Goal: Task Accomplishment & Management: Manage account settings

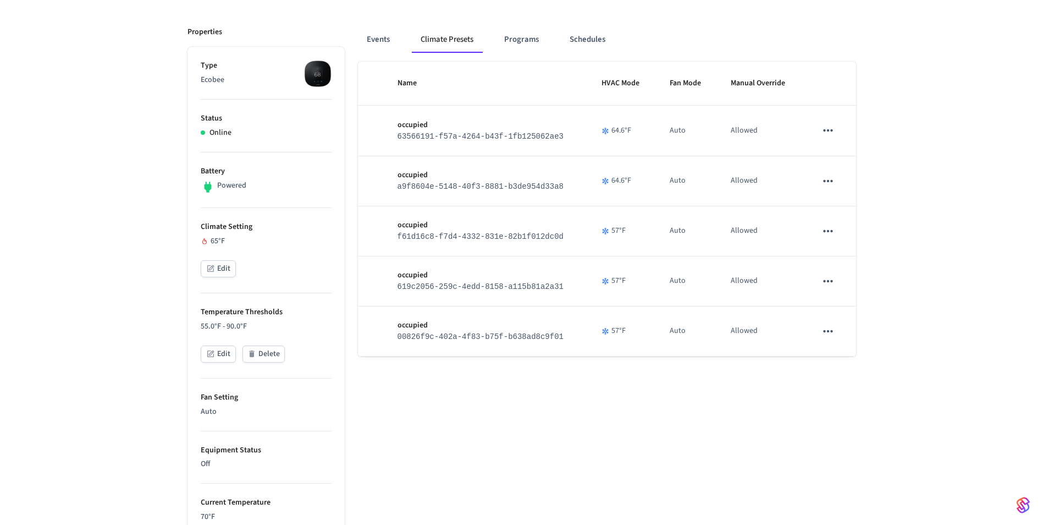
scroll to position [136, 0]
click at [997, 196] on div "flowery seal Add Climate Preset Properties Type Ecobee Status Online Battery Po…" at bounding box center [521, 414] width 1043 height 938
click at [453, 392] on div "Name HVAC Mode Fan Mode Manual Override occupied 63566191-f57a-4264-b43f-1fb125…" at bounding box center [607, 470] width 498 height 823
click at [657, 413] on div "Name HVAC Mode Fan Mode Manual Override occupied 63566191-f57a-4264-b43f-1fb125…" at bounding box center [607, 470] width 498 height 823
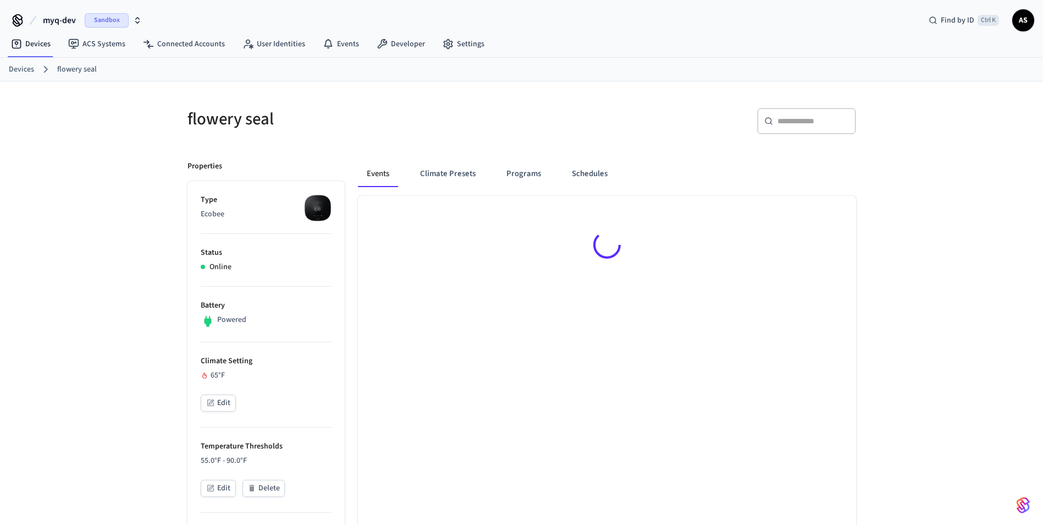
scroll to position [136, 0]
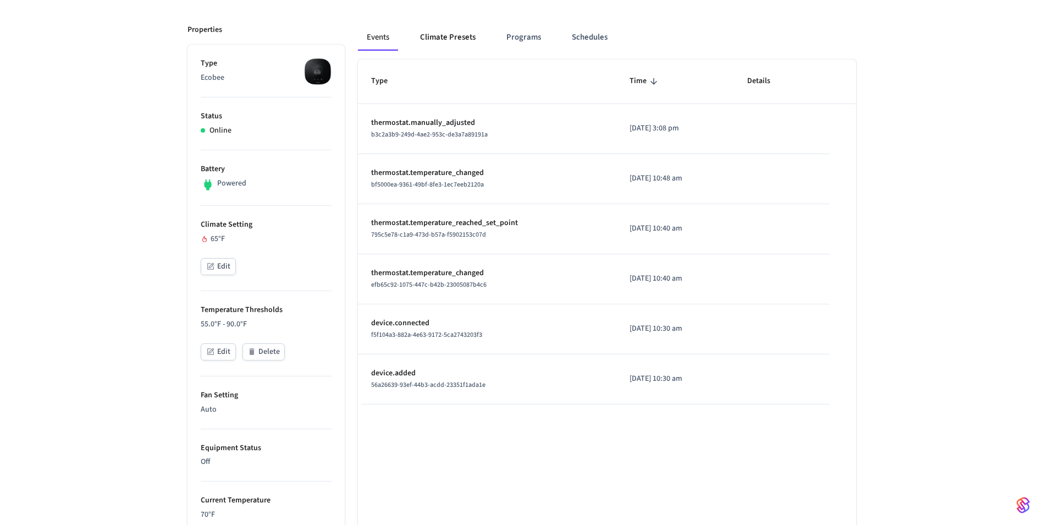
click at [444, 32] on button "Climate Presets" at bounding box center [447, 37] width 73 height 26
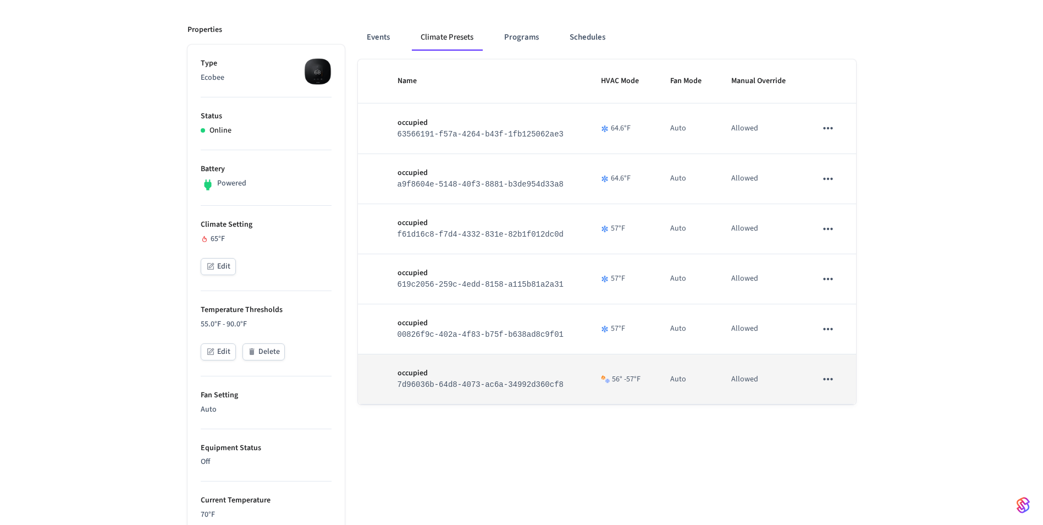
click at [471, 379] on p "occupied" at bounding box center [486, 373] width 177 height 12
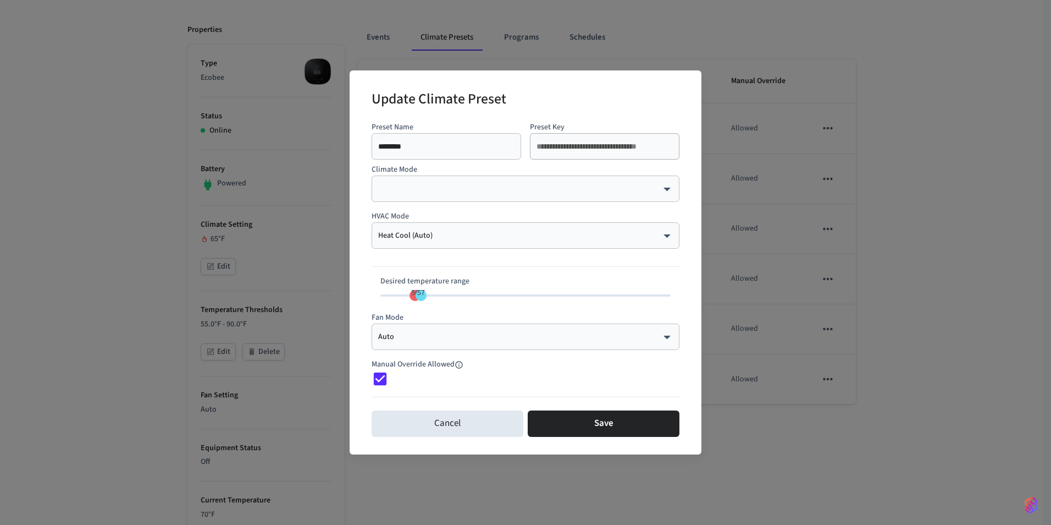
click at [995, 344] on div "**********" at bounding box center [525, 262] width 1051 height 525
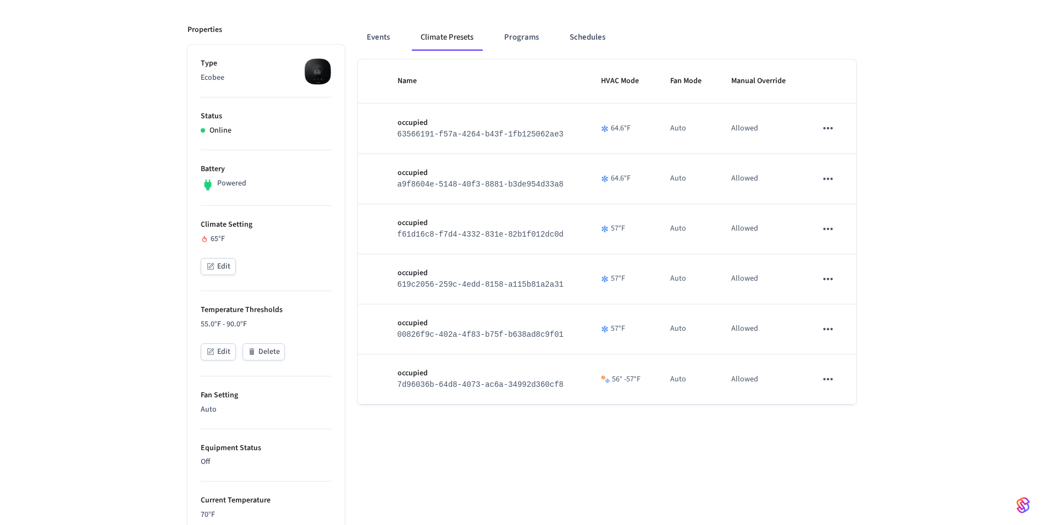
click at [995, 344] on div "flowery seal Add Climate Preset Properties Type Ecobee Status Online Battery Po…" at bounding box center [521, 414] width 1043 height 938
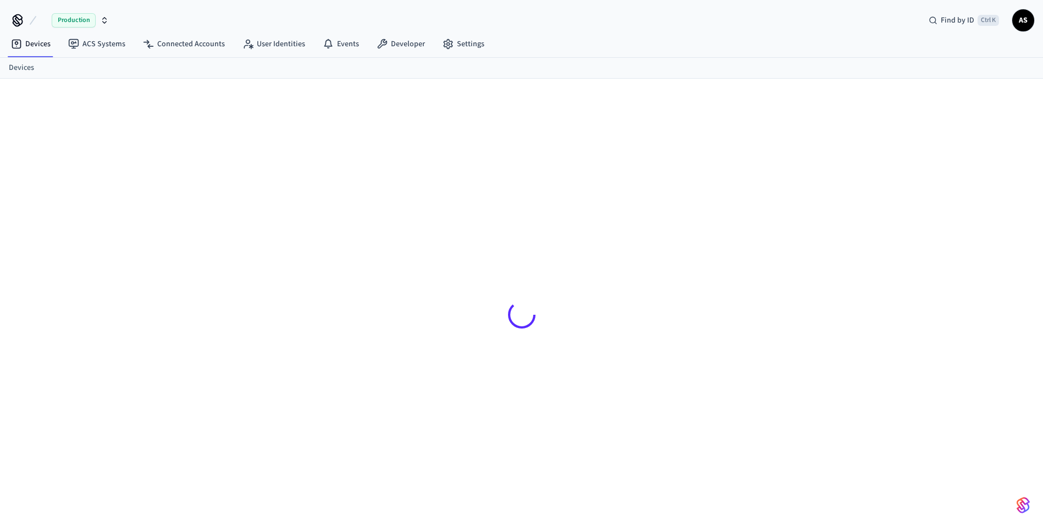
scroll to position [15, 0]
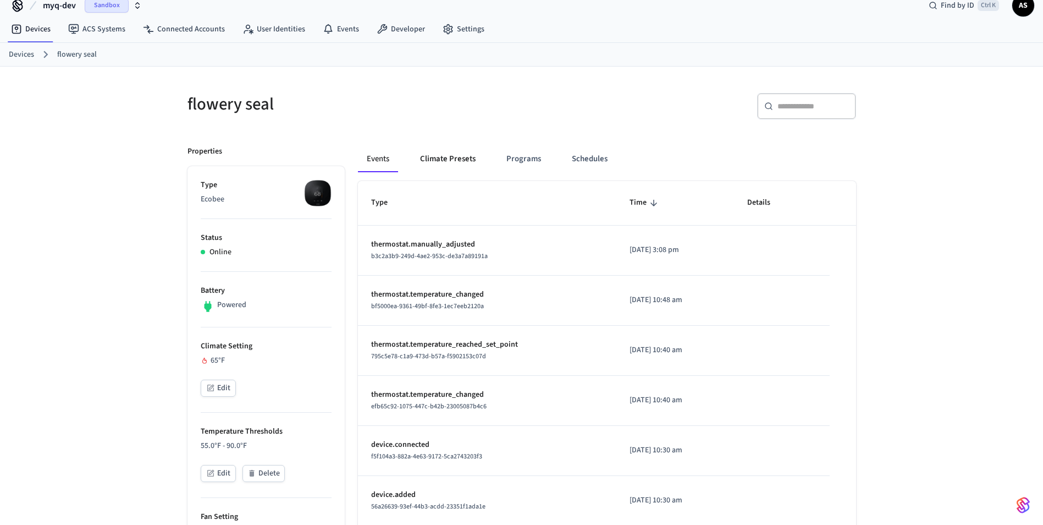
click at [453, 169] on button "Climate Presets" at bounding box center [447, 159] width 73 height 26
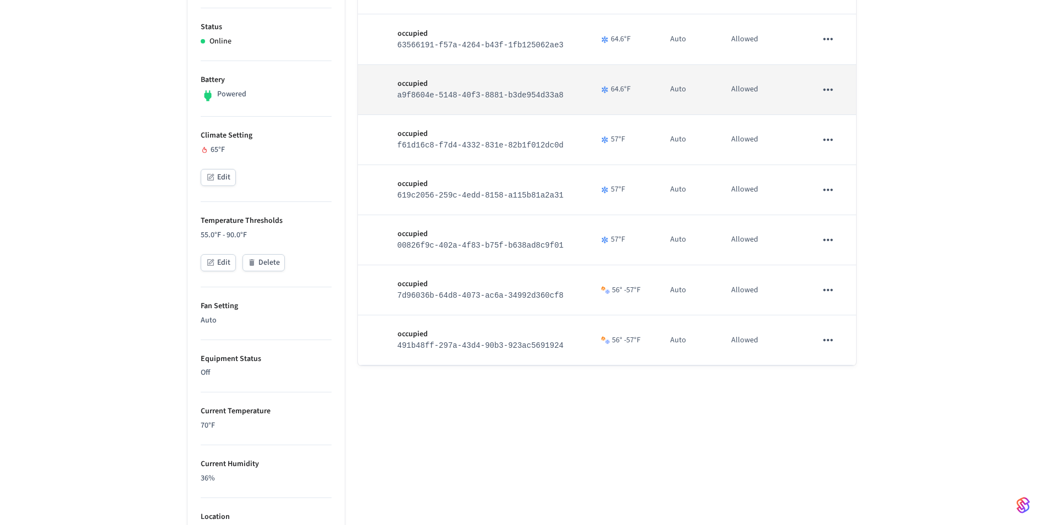
scroll to position [227, 0]
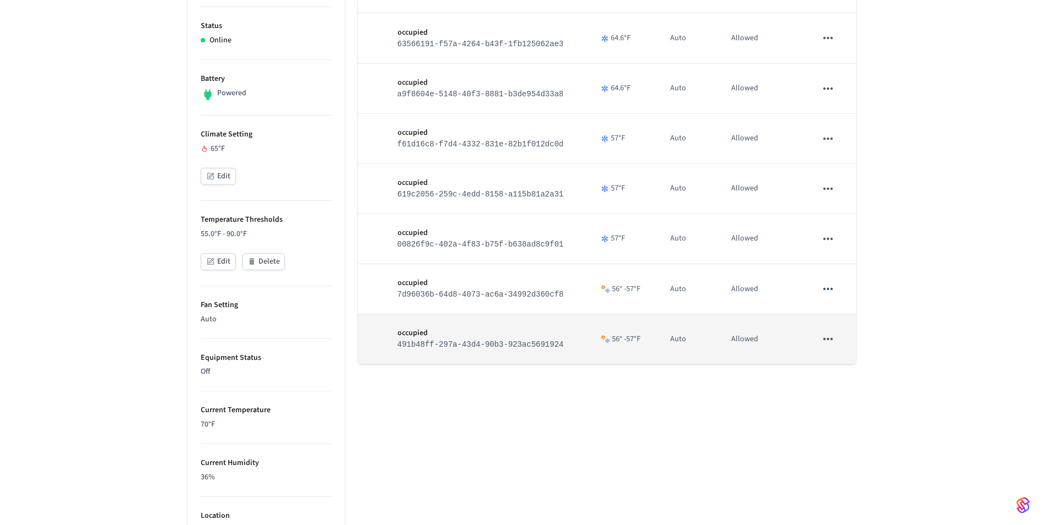
click at [543, 358] on td "occupied 491b48ff-297a-43d4-90b3-923ac5691924" at bounding box center [485, 339] width 203 height 50
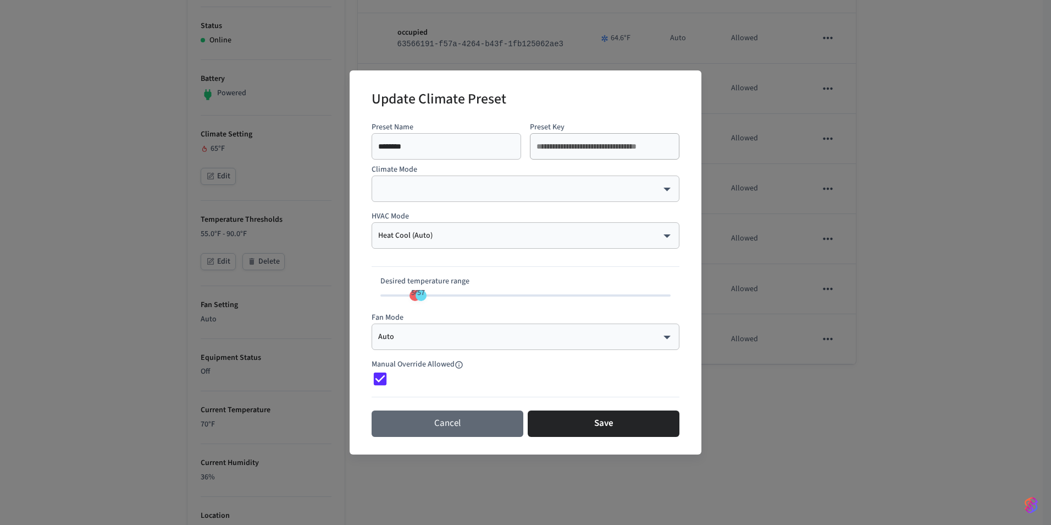
click at [465, 429] on button "Cancel" at bounding box center [448, 423] width 152 height 26
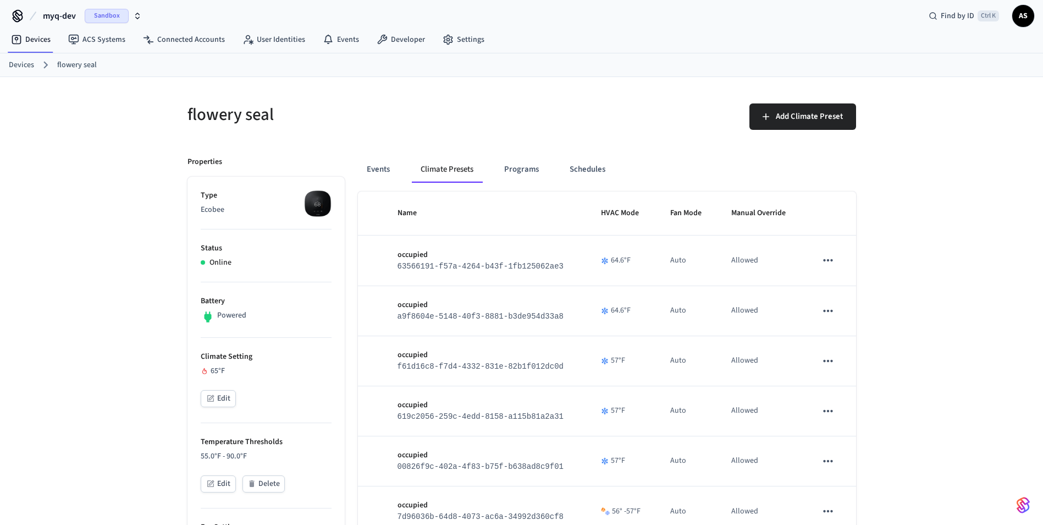
scroll to position [0, 0]
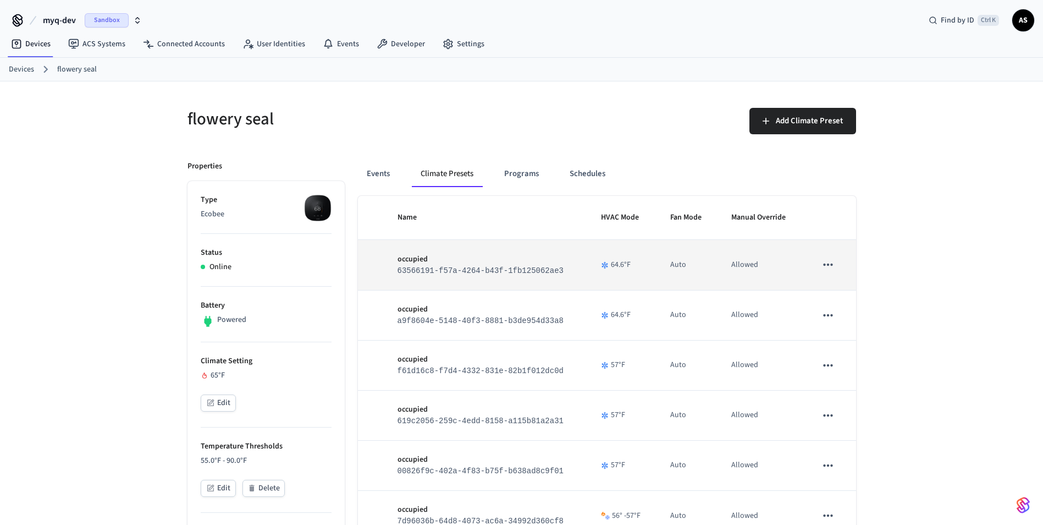
click at [837, 267] on button "sticky table" at bounding box center [828, 264] width 23 height 23
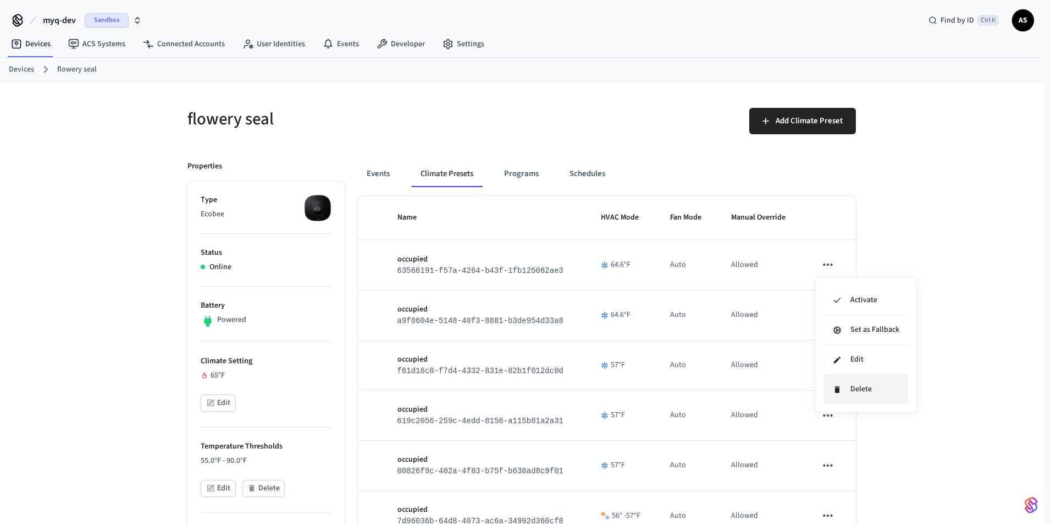
click at [837, 386] on icon at bounding box center [837, 389] width 5 height 7
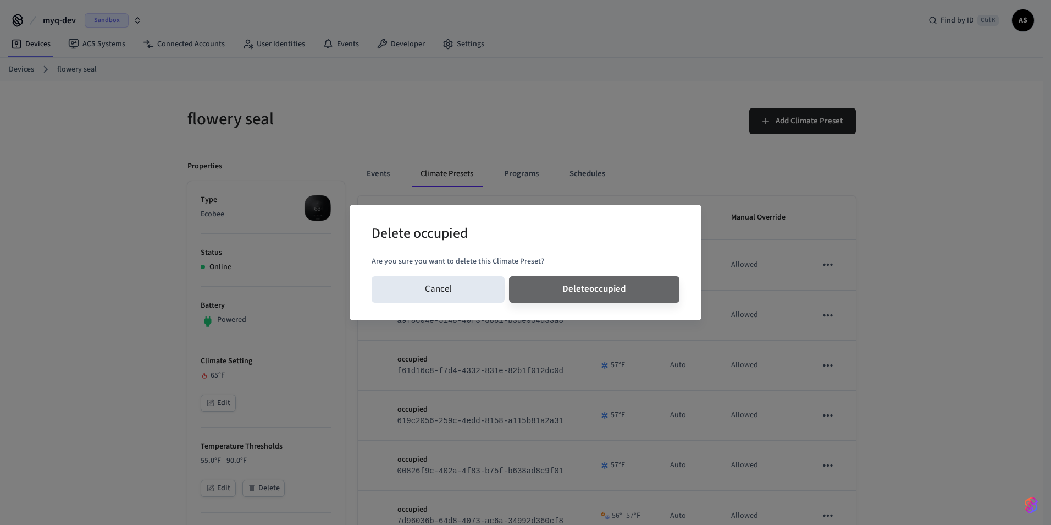
click at [509, 276] on button "Delete occupied" at bounding box center [594, 289] width 170 height 26
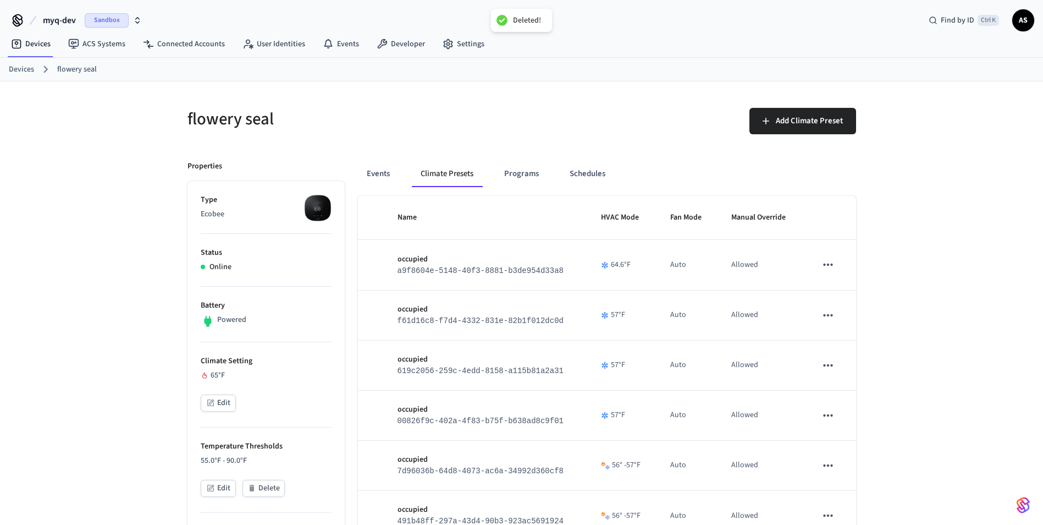
click at [829, 468] on icon "sticky table" at bounding box center [828, 465] width 14 height 14
click at [854, 495] on li "Delete" at bounding box center [866, 492] width 84 height 29
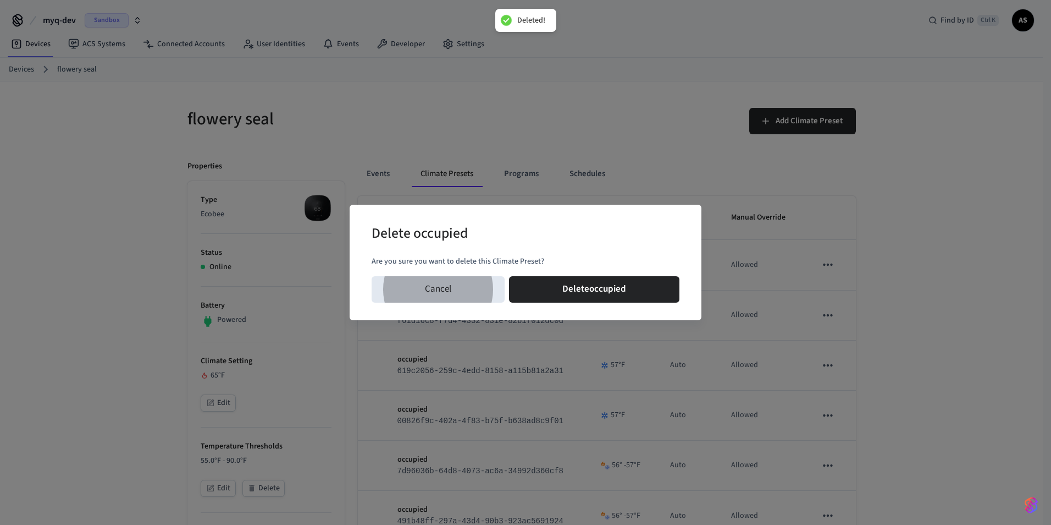
click at [509, 276] on button "Delete occupied" at bounding box center [594, 289] width 170 height 26
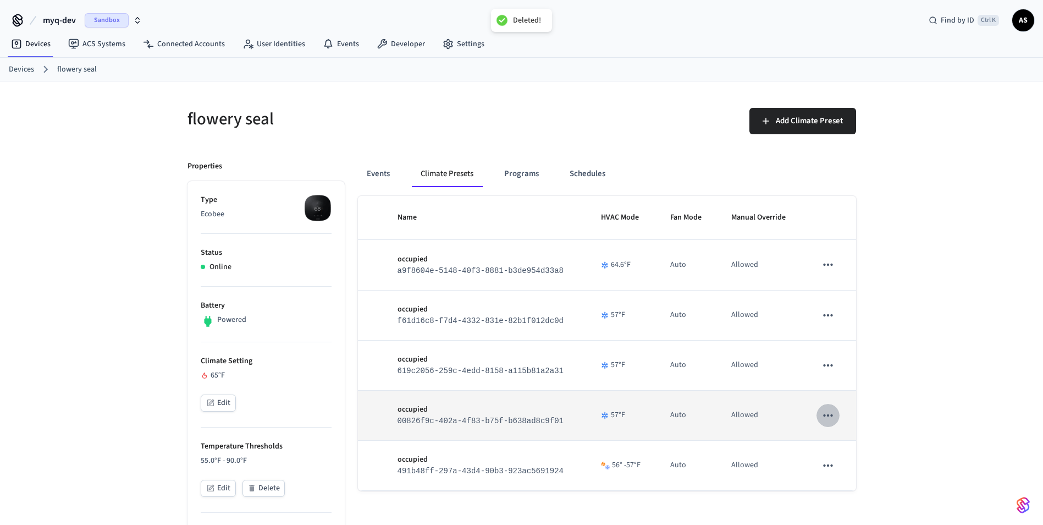
click at [821, 416] on icon "sticky table" at bounding box center [828, 415] width 14 height 14
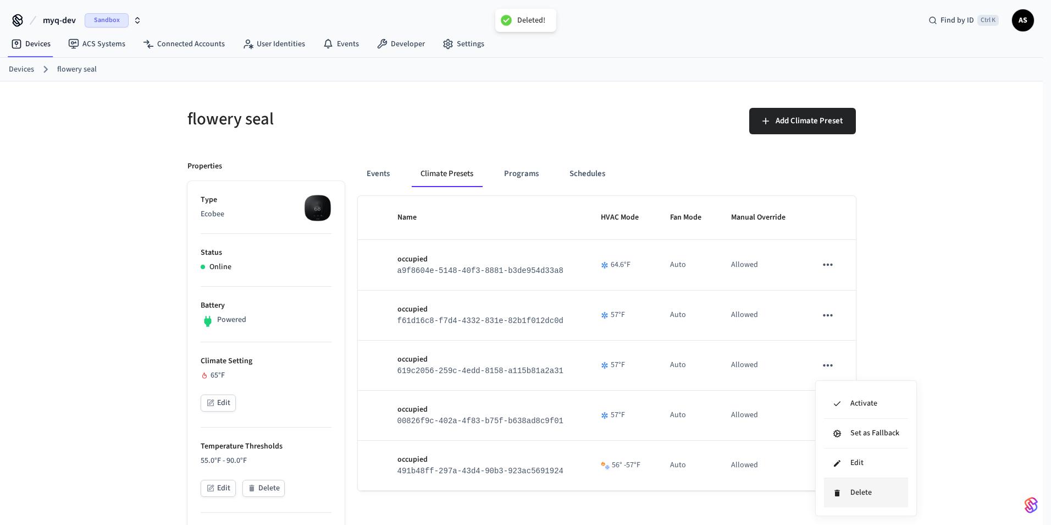
click at [842, 491] on li "Delete" at bounding box center [866, 492] width 84 height 29
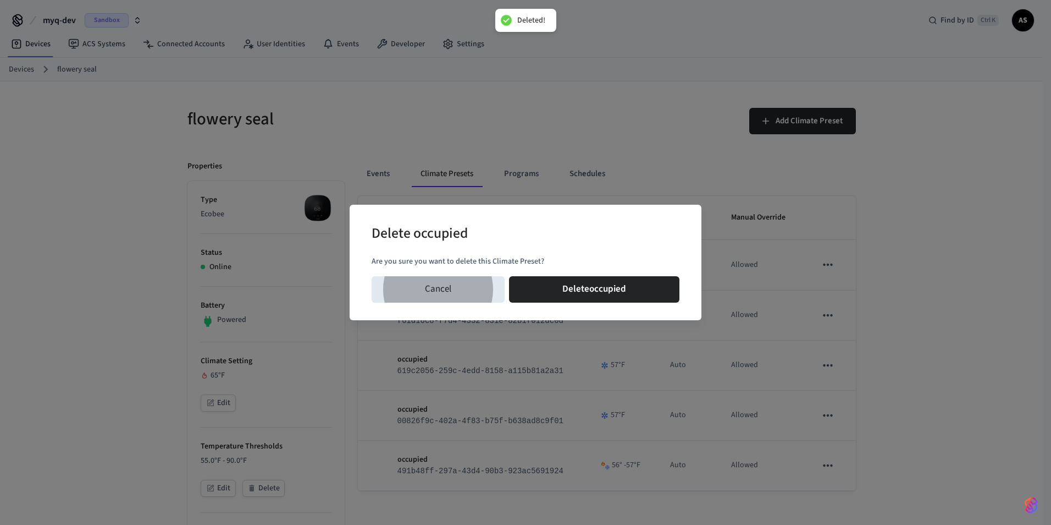
click at [509, 276] on button "Delete occupied" at bounding box center [594, 289] width 170 height 26
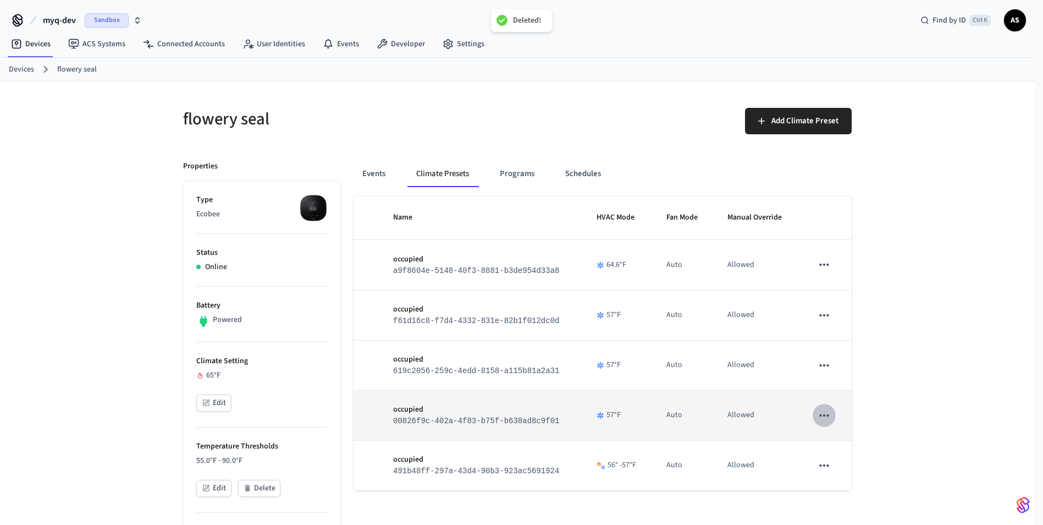
click at [828, 415] on icon "sticky table" at bounding box center [824, 415] width 14 height 14
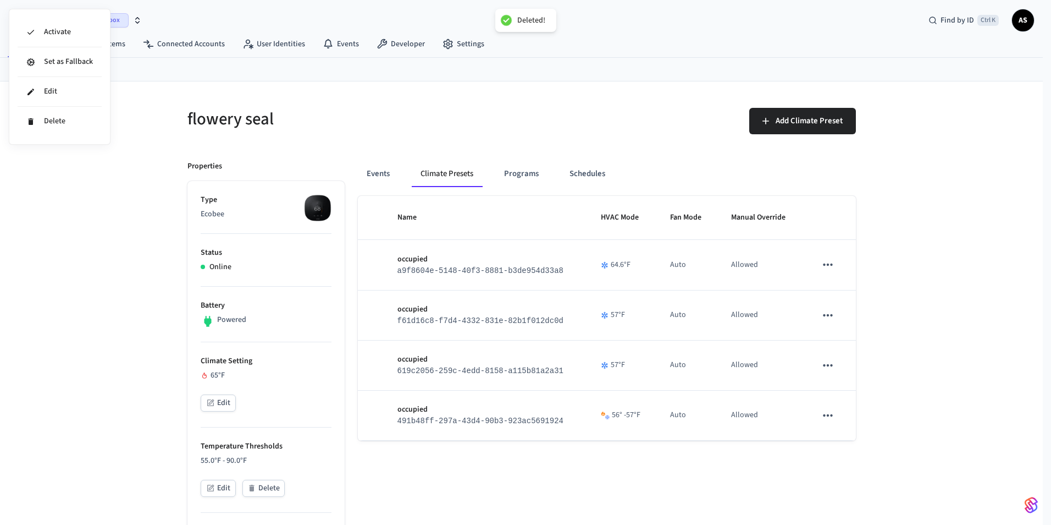
click at [831, 419] on div at bounding box center [525, 262] width 1051 height 525
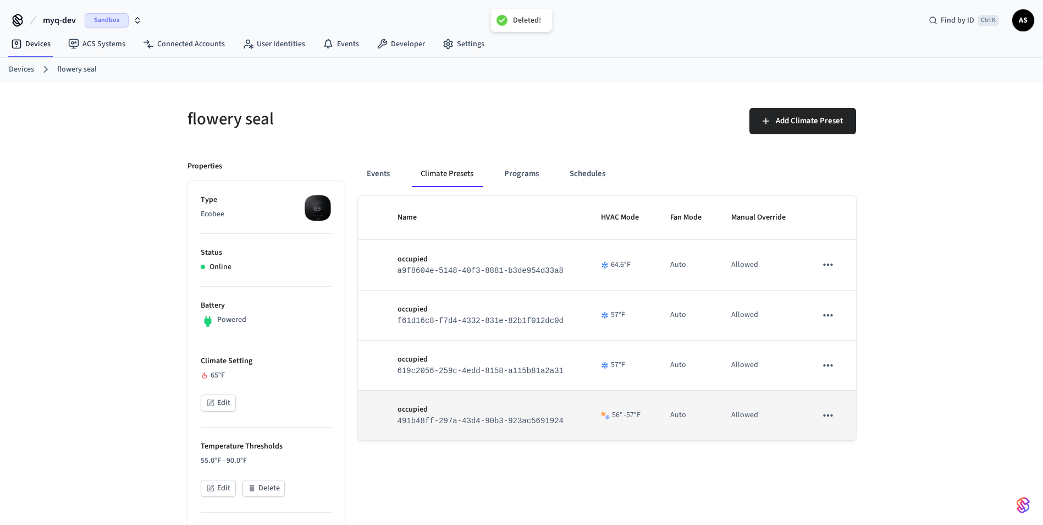
click at [826, 420] on icon "sticky table" at bounding box center [828, 415] width 14 height 14
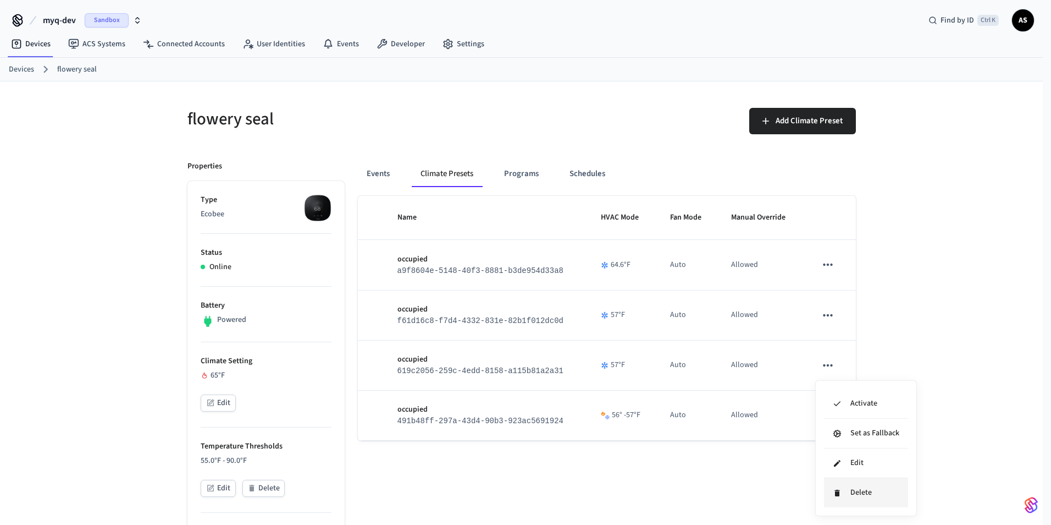
click at [843, 479] on li "Delete" at bounding box center [866, 492] width 84 height 29
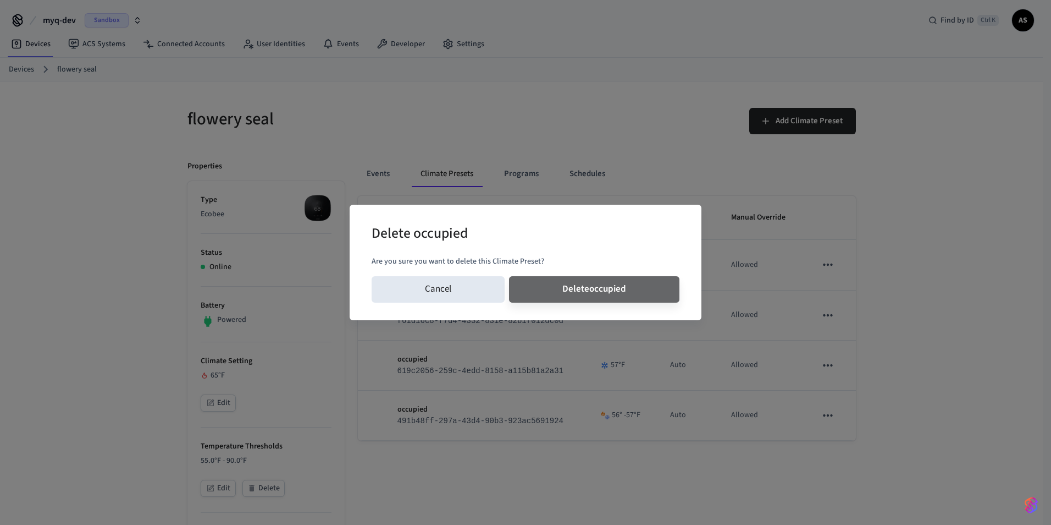
click at [509, 276] on button "Delete occupied" at bounding box center [594, 289] width 170 height 26
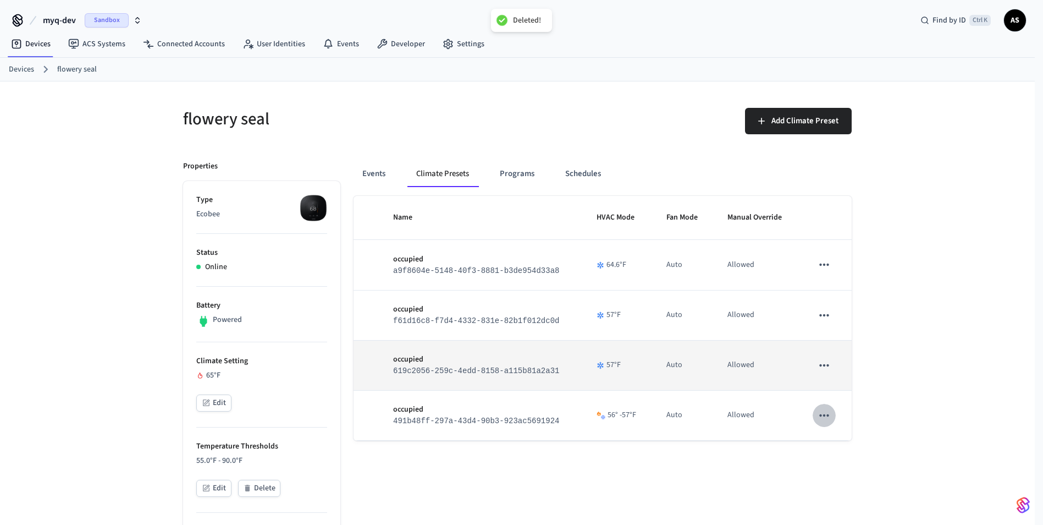
click at [824, 363] on icon "sticky table" at bounding box center [824, 365] width 14 height 14
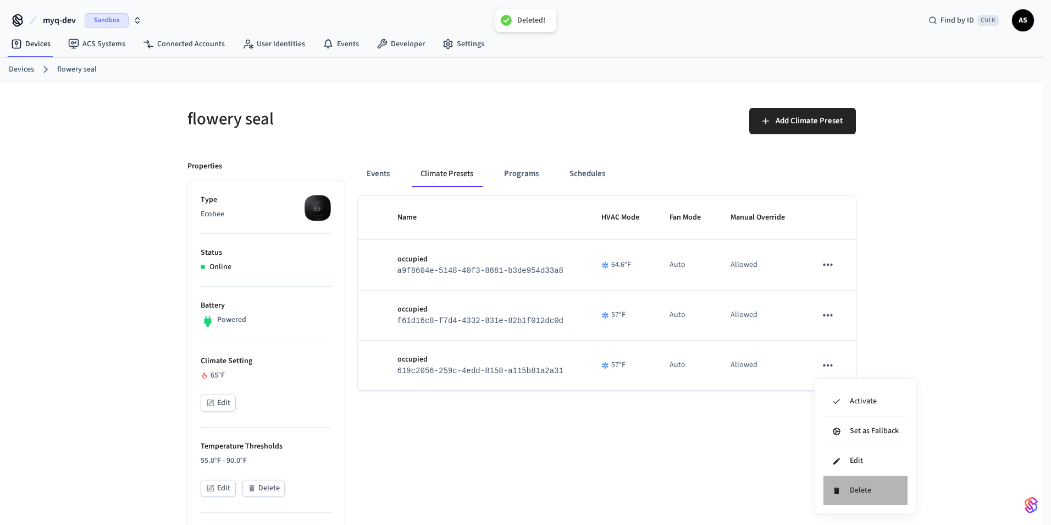
click at [838, 484] on li "Delete" at bounding box center [866, 490] width 84 height 29
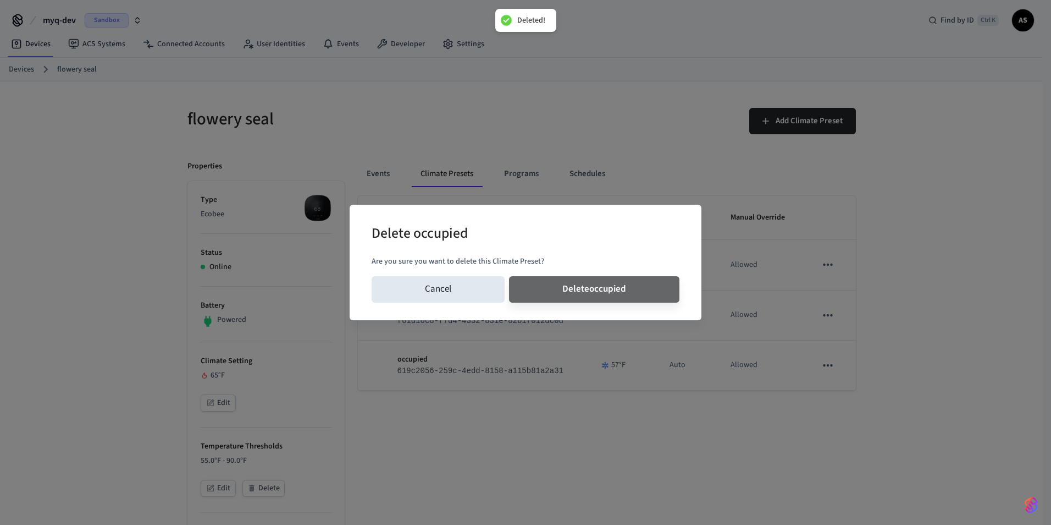
click at [509, 276] on button "Delete occupied" at bounding box center [594, 289] width 170 height 26
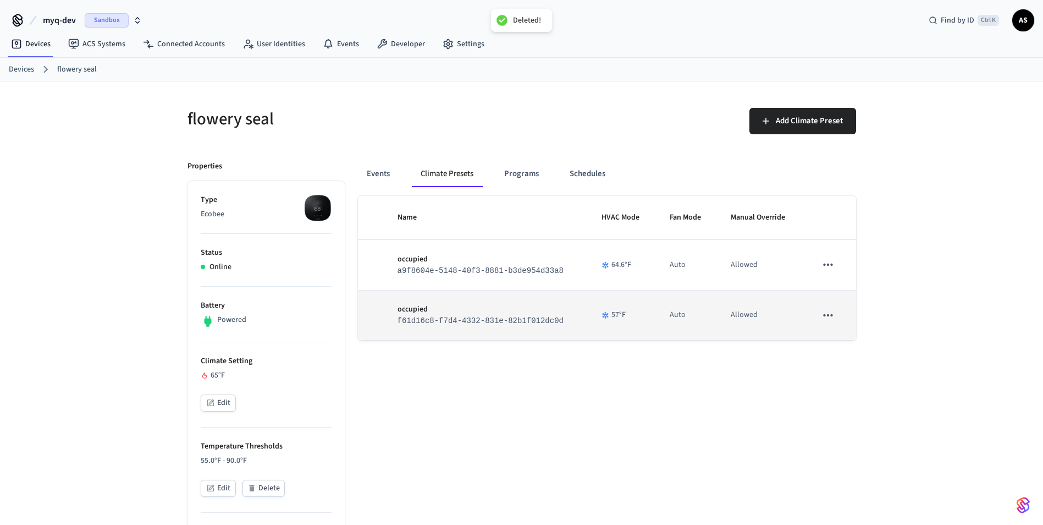
click at [825, 317] on icon "sticky table" at bounding box center [828, 315] width 14 height 14
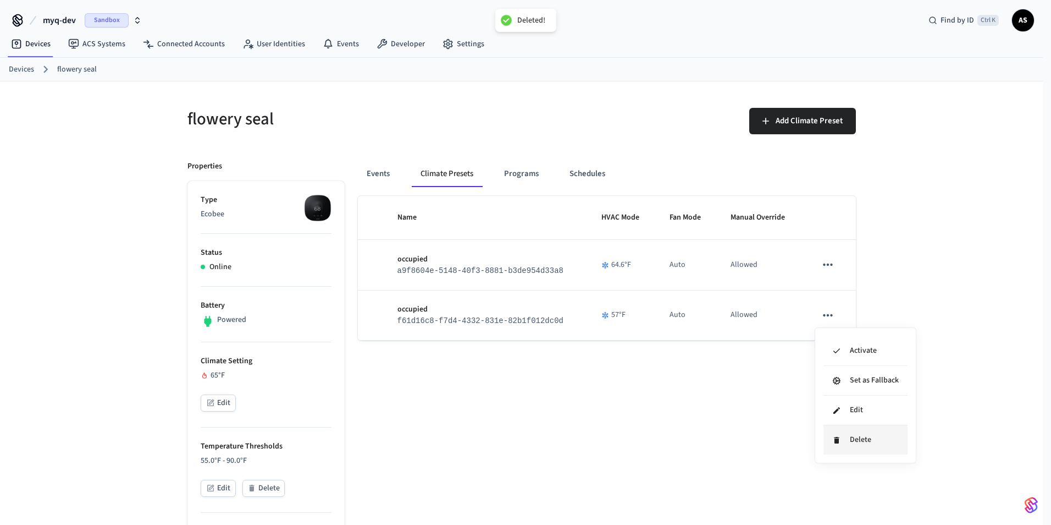
click at [863, 447] on li "Delete" at bounding box center [866, 439] width 84 height 29
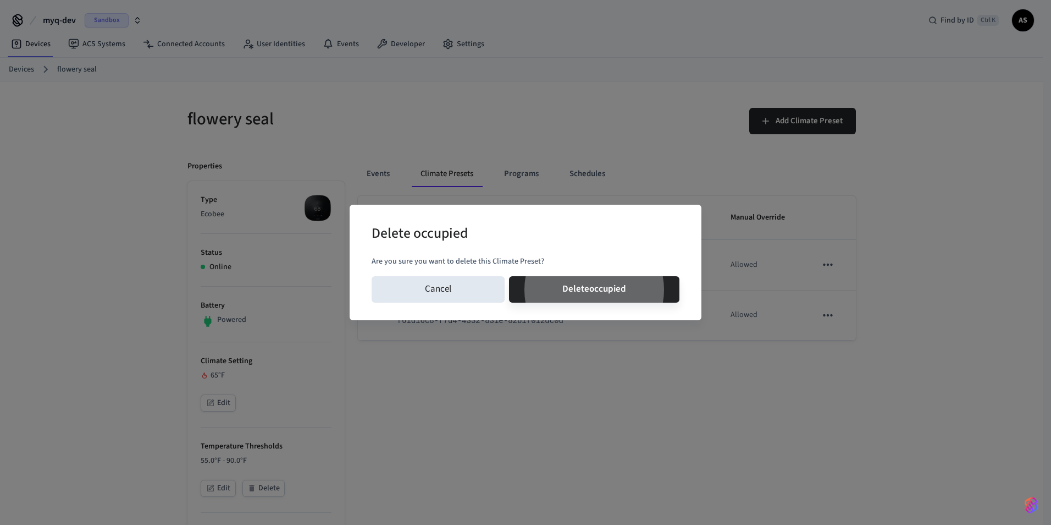
click at [509, 276] on button "Delete occupied" at bounding box center [594, 289] width 170 height 26
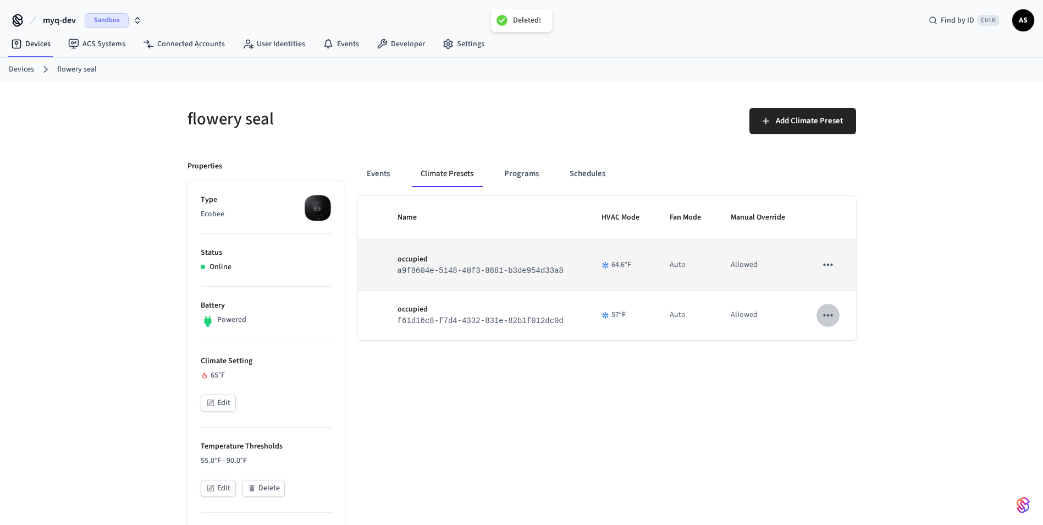
click at [826, 271] on icon "sticky table" at bounding box center [828, 264] width 14 height 14
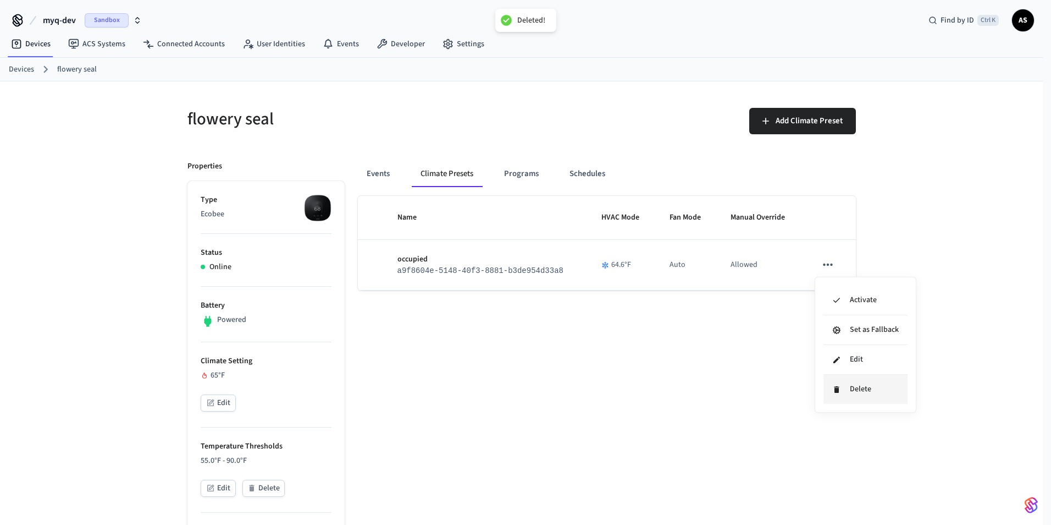
click at [862, 389] on li "Delete" at bounding box center [866, 388] width 84 height 29
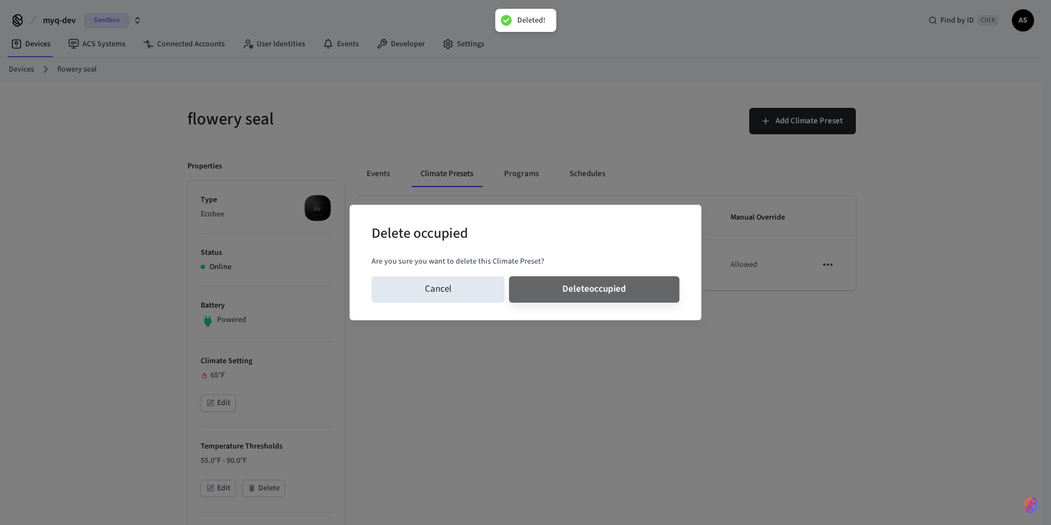
click at [509, 276] on button "Delete occupied" at bounding box center [594, 289] width 170 height 26
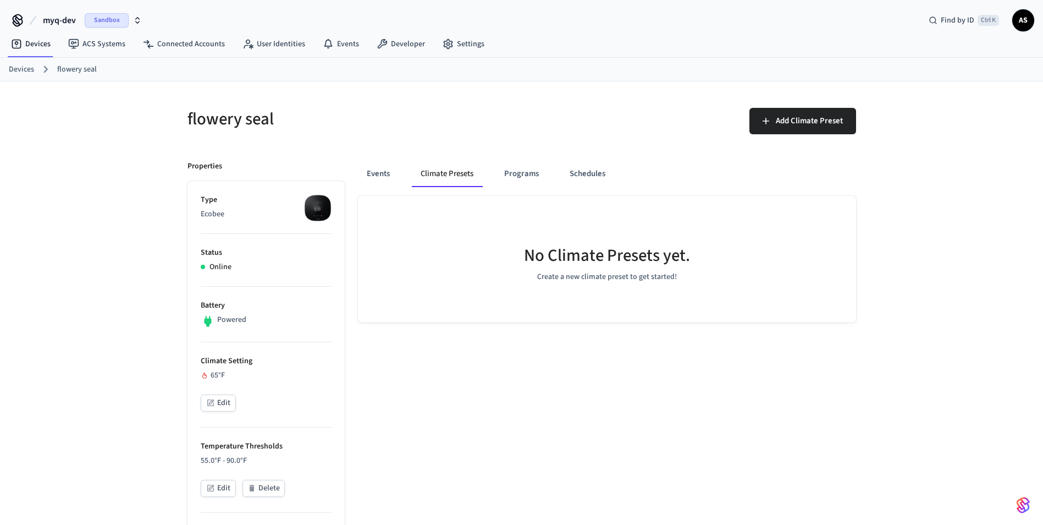
click at [387, 173] on button "Events" at bounding box center [378, 174] width 41 height 26
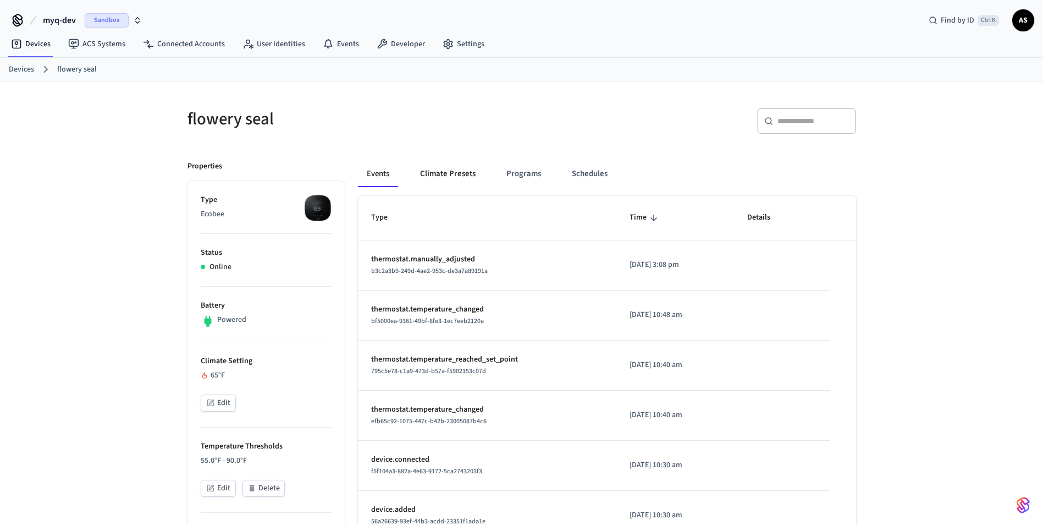
click at [440, 173] on button "Climate Presets" at bounding box center [447, 174] width 73 height 26
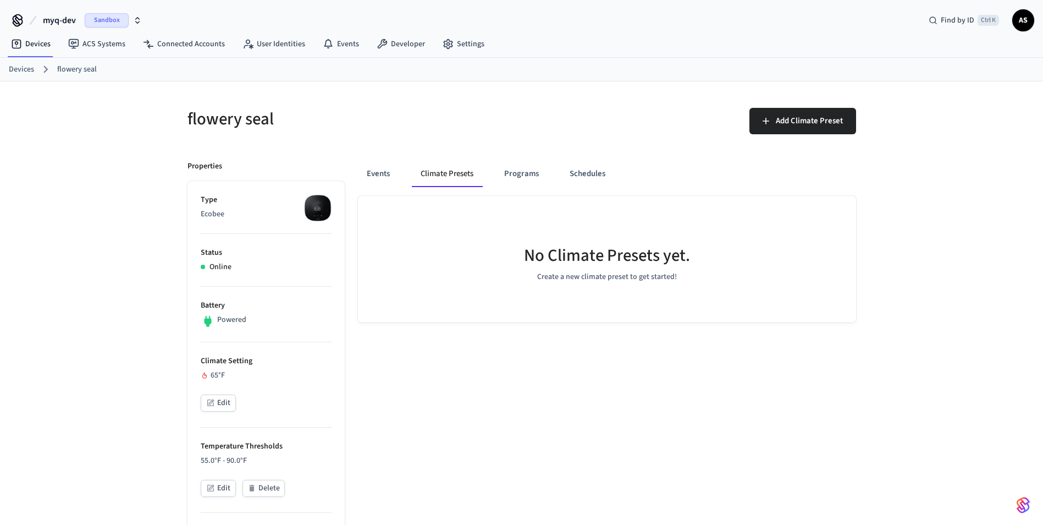
click at [441, 177] on button "Climate Presets" at bounding box center [447, 174] width 70 height 26
click at [498, 177] on button "Programs" at bounding box center [521, 174] width 52 height 26
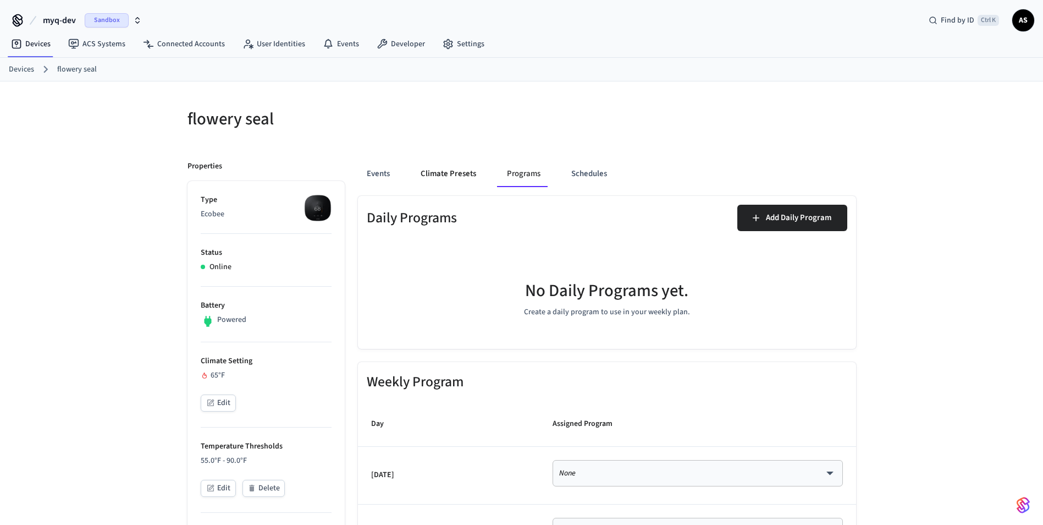
click at [452, 176] on button "Climate Presets" at bounding box center [448, 174] width 73 height 26
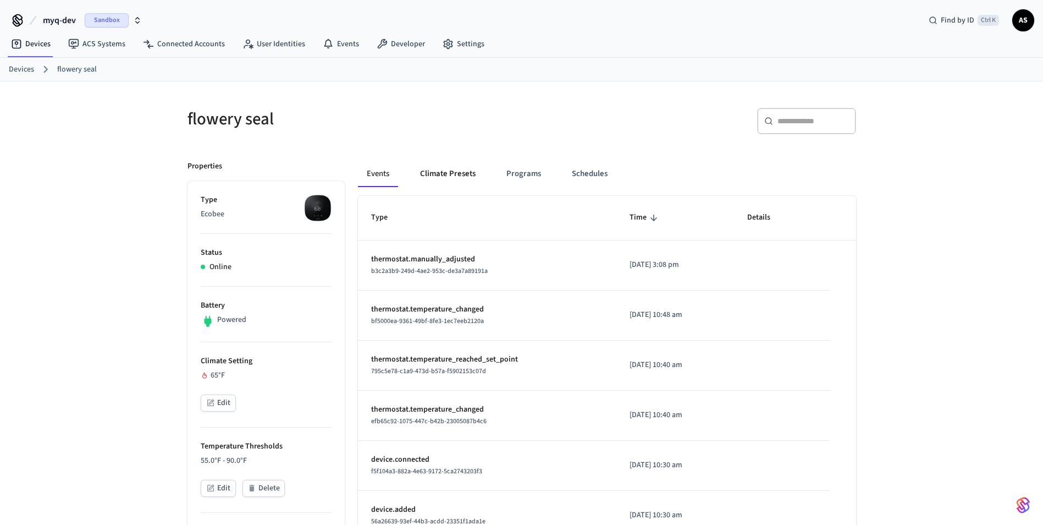
click at [440, 175] on button "Climate Presets" at bounding box center [447, 174] width 73 height 26
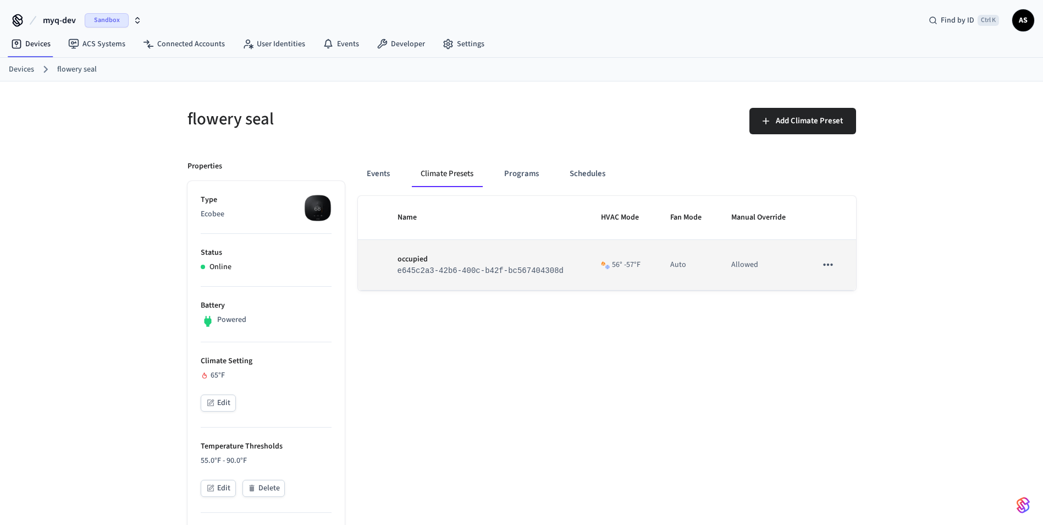
click at [544, 282] on td "occupied e645c2a3-42b6-400c-b42f-bc567404308d" at bounding box center [485, 265] width 203 height 50
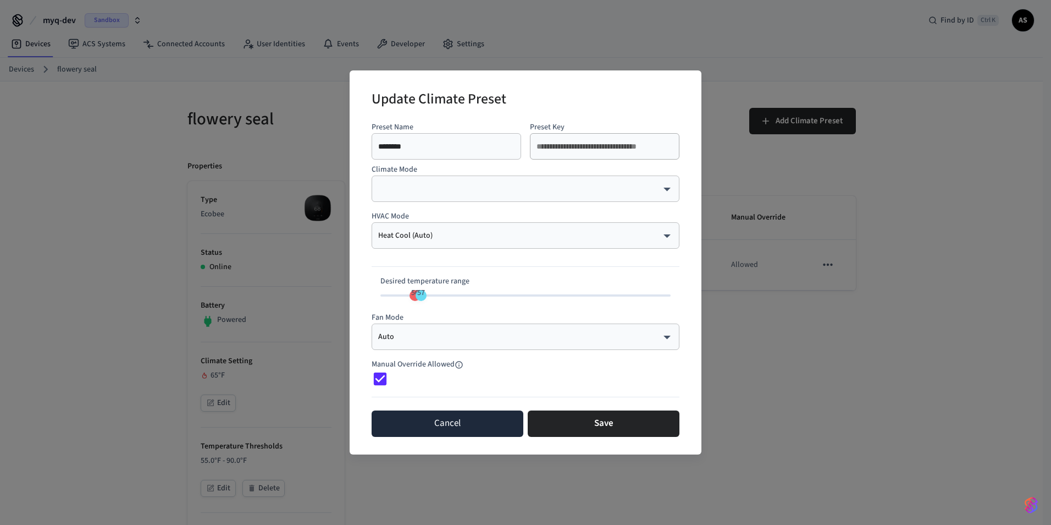
click at [484, 426] on button "Cancel" at bounding box center [448, 423] width 152 height 26
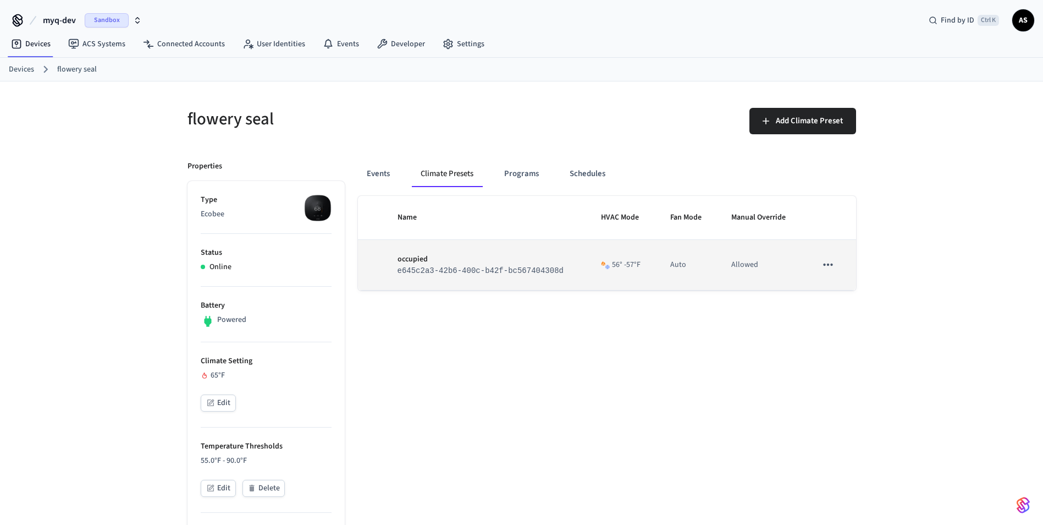
click at [539, 277] on td "occupied e645c2a3-42b6-400c-b42f-bc567404308d" at bounding box center [485, 265] width 203 height 50
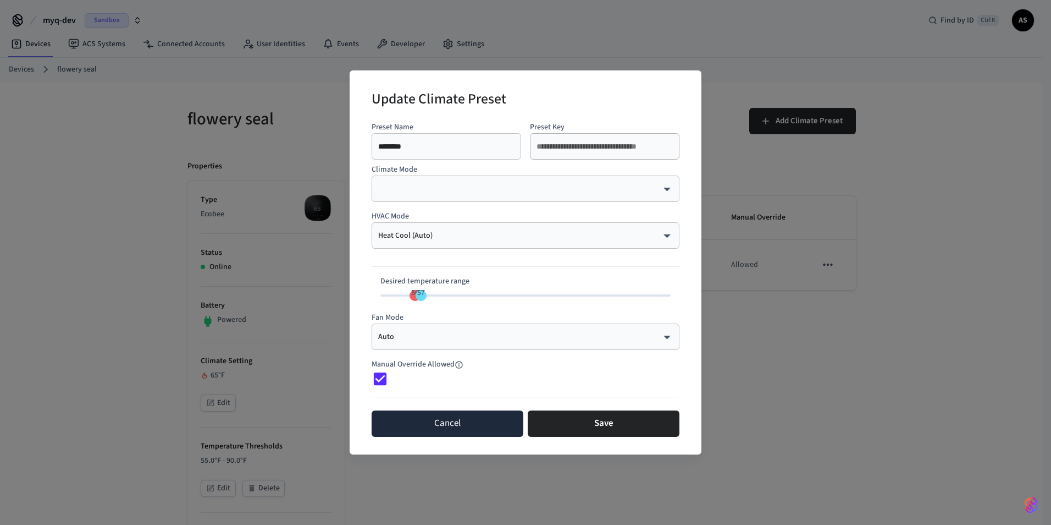
click at [442, 432] on button "Cancel" at bounding box center [448, 423] width 152 height 26
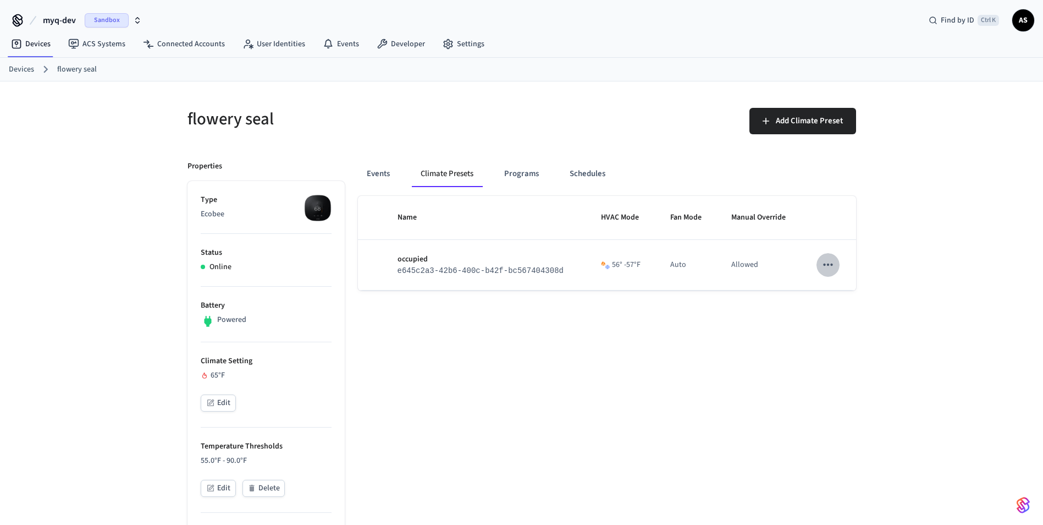
drag, startPoint x: 830, startPoint y: 267, endPoint x: 834, endPoint y: 304, distance: 37.5
click at [830, 267] on icon "sticky table" at bounding box center [828, 264] width 14 height 14
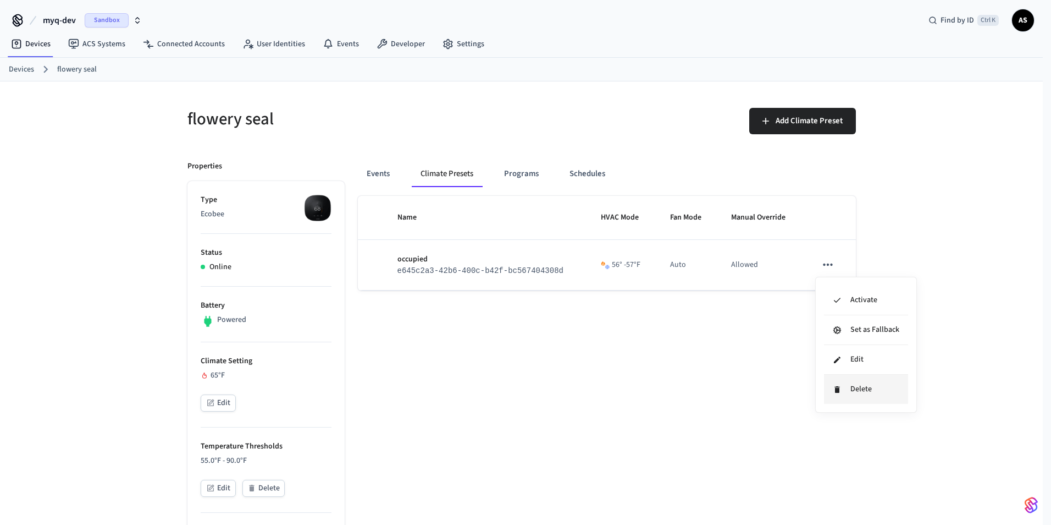
click at [837, 389] on icon at bounding box center [837, 389] width 5 height 7
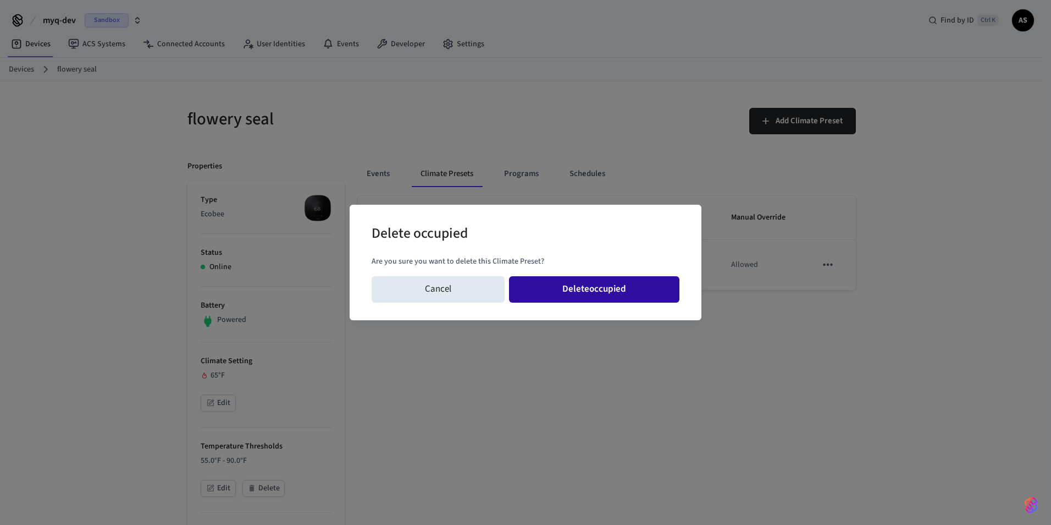
click at [593, 282] on button "Delete occupied" at bounding box center [594, 289] width 170 height 26
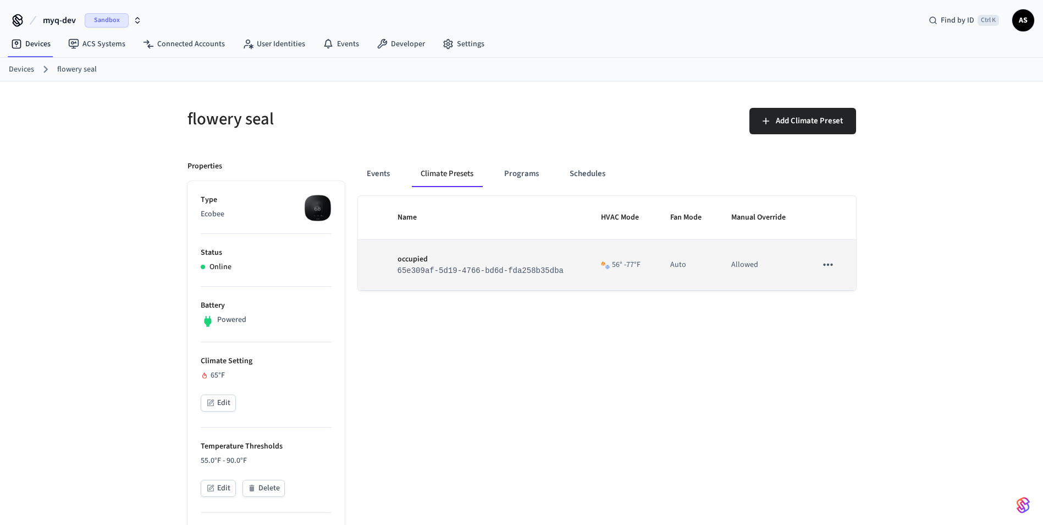
click at [521, 263] on p "occupied" at bounding box center [486, 259] width 177 height 12
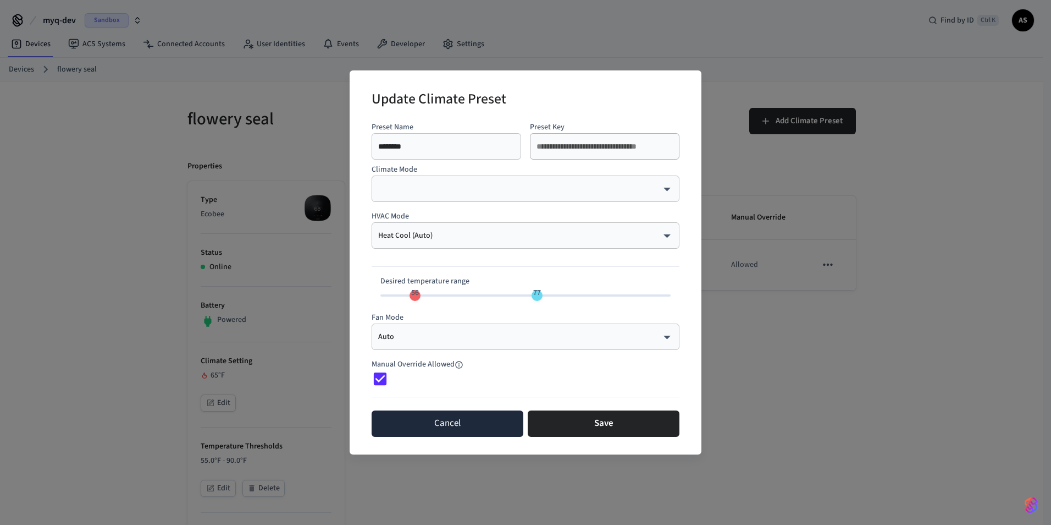
click at [486, 431] on button "Cancel" at bounding box center [448, 423] width 152 height 26
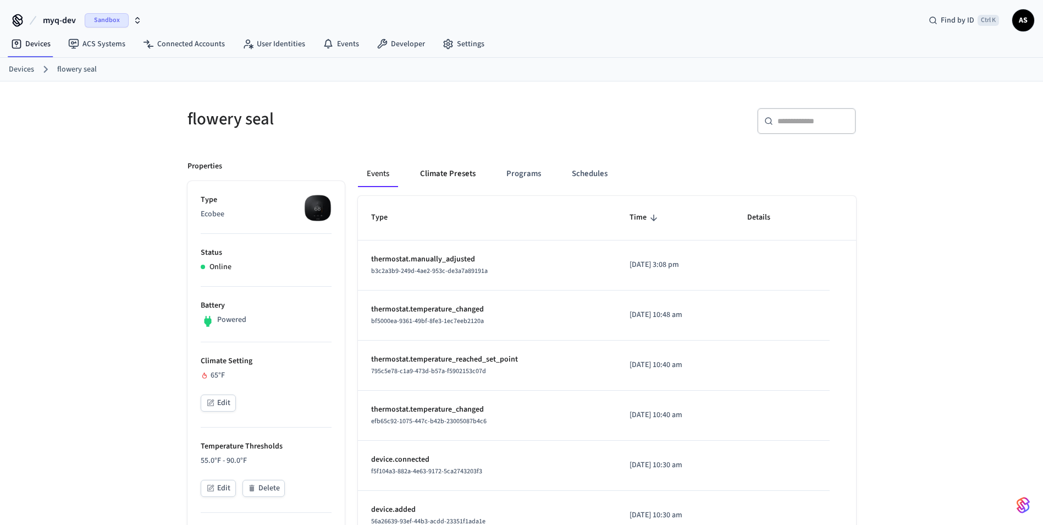
click at [446, 172] on button "Climate Presets" at bounding box center [447, 174] width 73 height 26
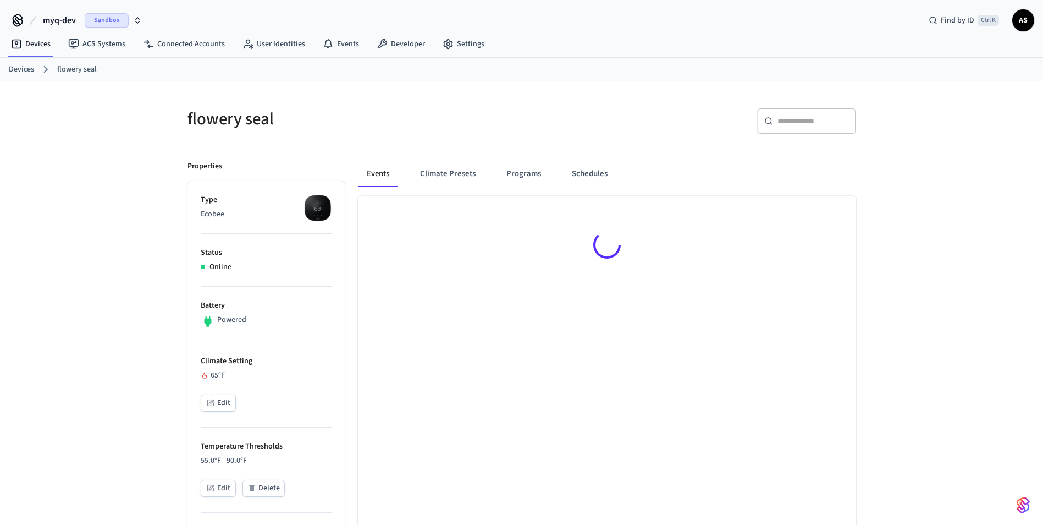
click at [456, 182] on button "Climate Presets" at bounding box center [447, 174] width 73 height 26
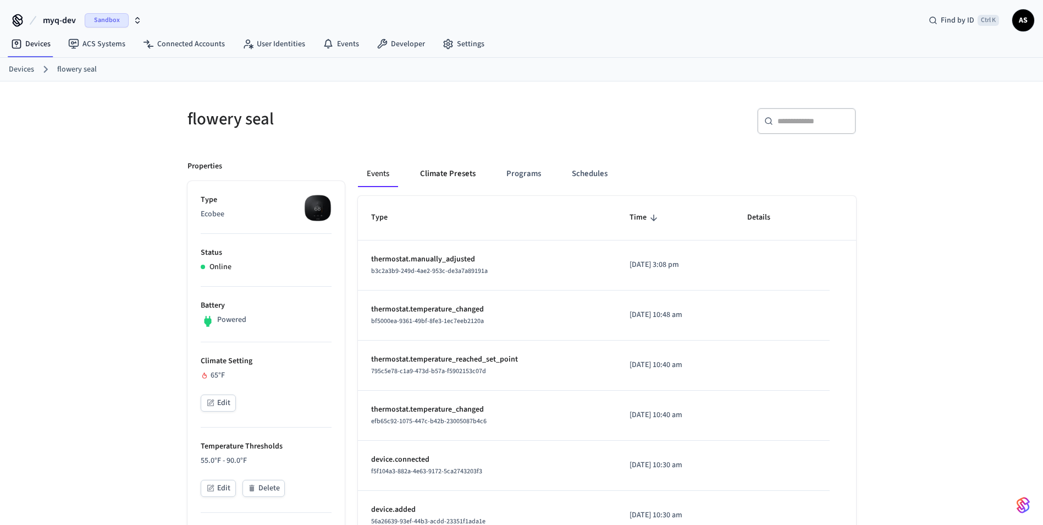
click at [457, 185] on button "Climate Presets" at bounding box center [447, 174] width 73 height 26
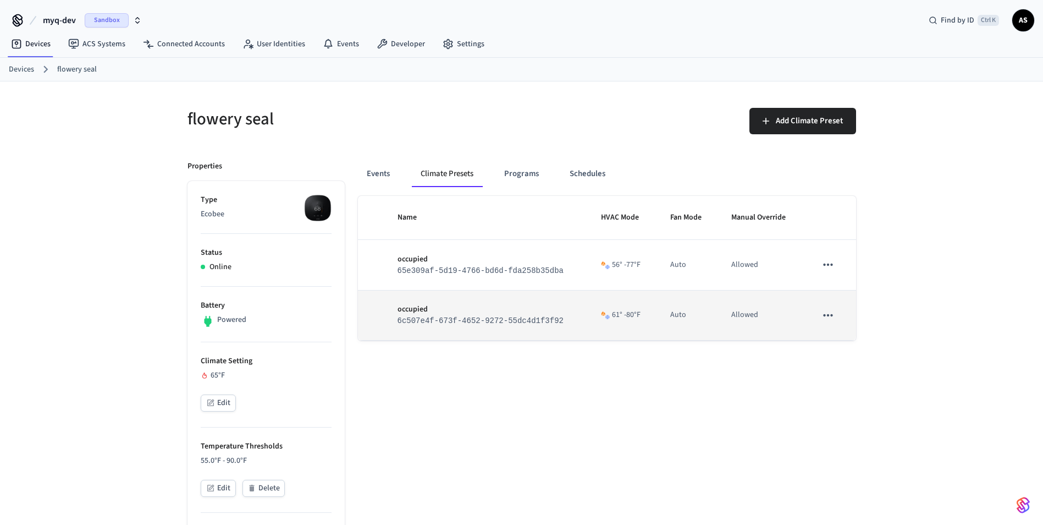
click at [442, 322] on code "6c507e4f-673f-4652-9272-55dc4d1f3f92" at bounding box center [481, 320] width 166 height 9
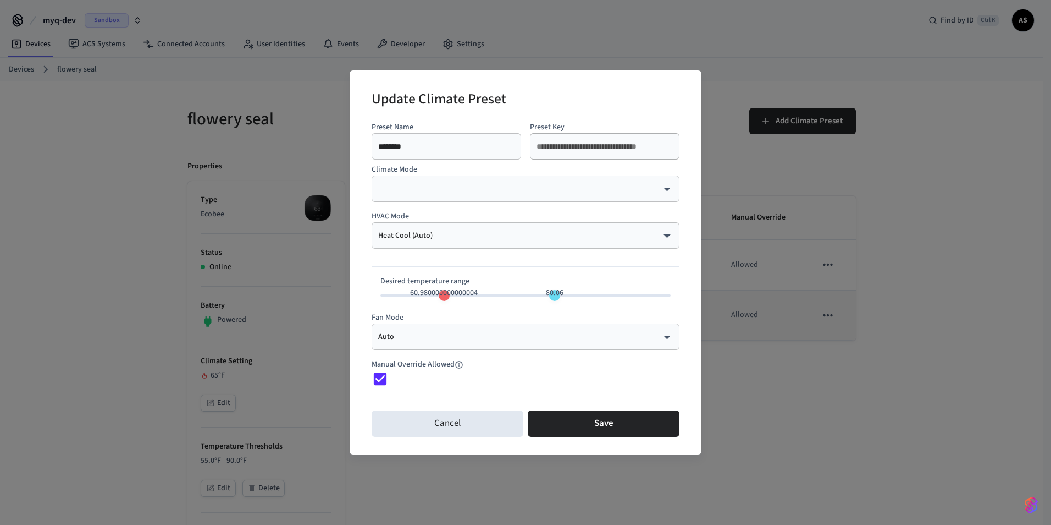
type input "**"
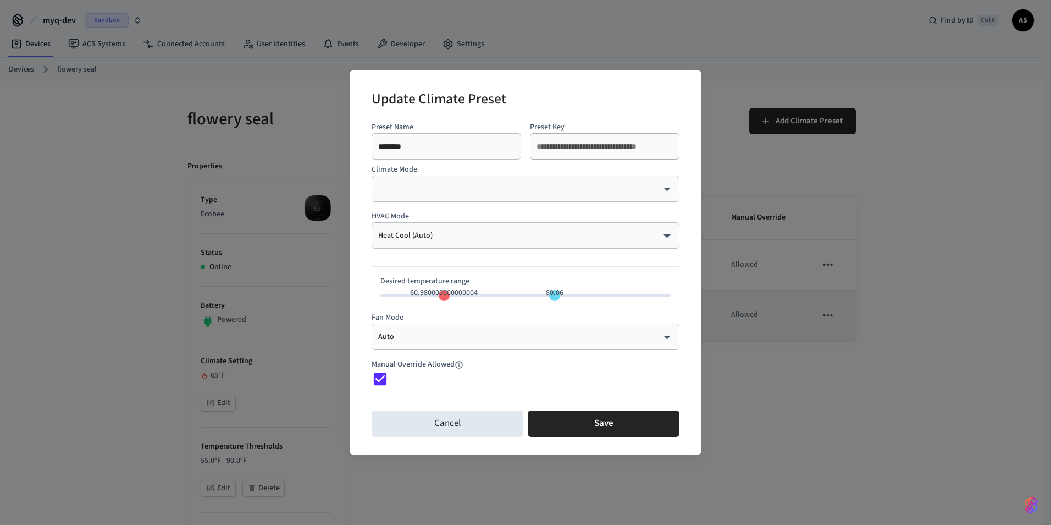
type input "**"
click at [484, 357] on div "Manual Override Allowed" at bounding box center [526, 368] width 308 height 37
click at [506, 335] on body "myq-dev Sandbox Find by ID Ctrl K AS Devices ACS Systems Connected Accounts Use…" at bounding box center [525, 509] width 1051 height 1019
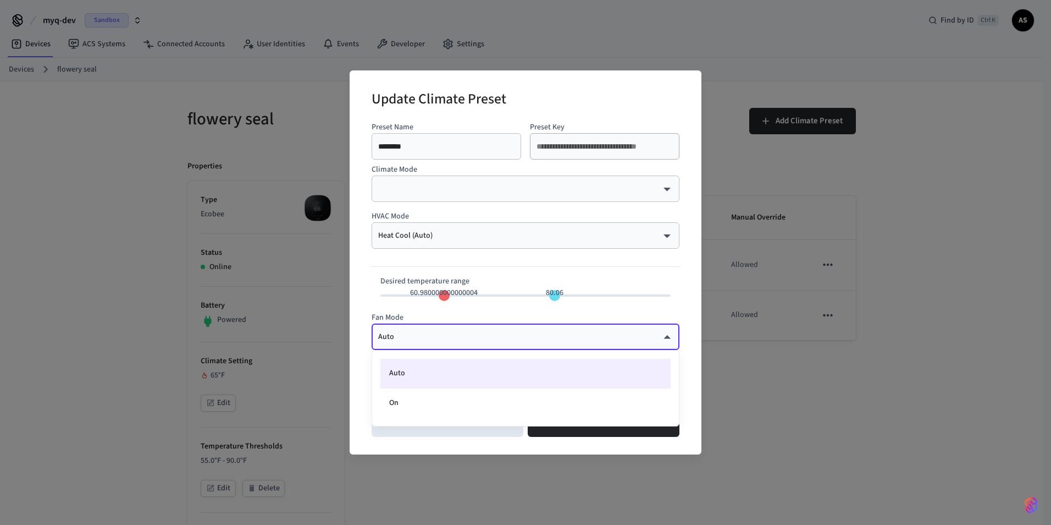
click at [549, 345] on div at bounding box center [525, 262] width 1051 height 525
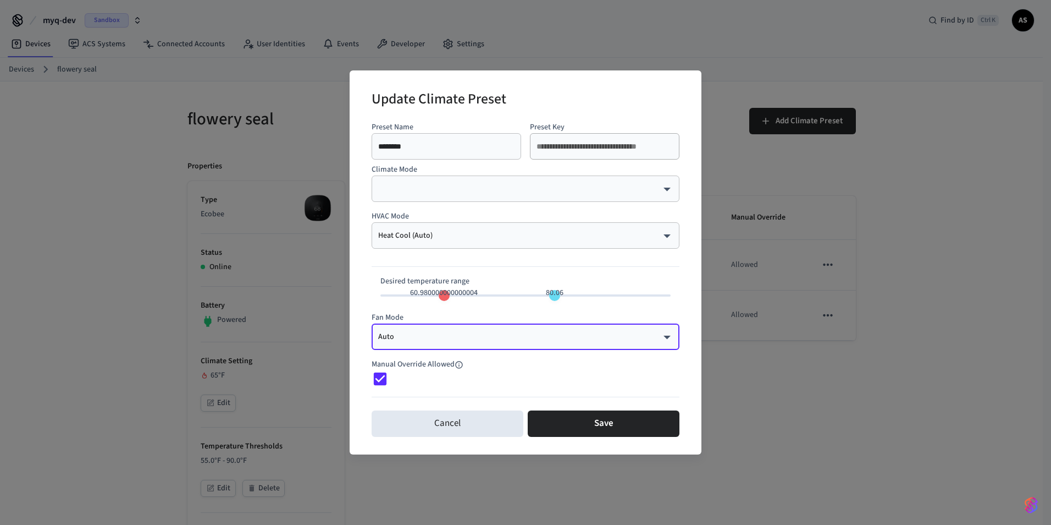
type input "**"
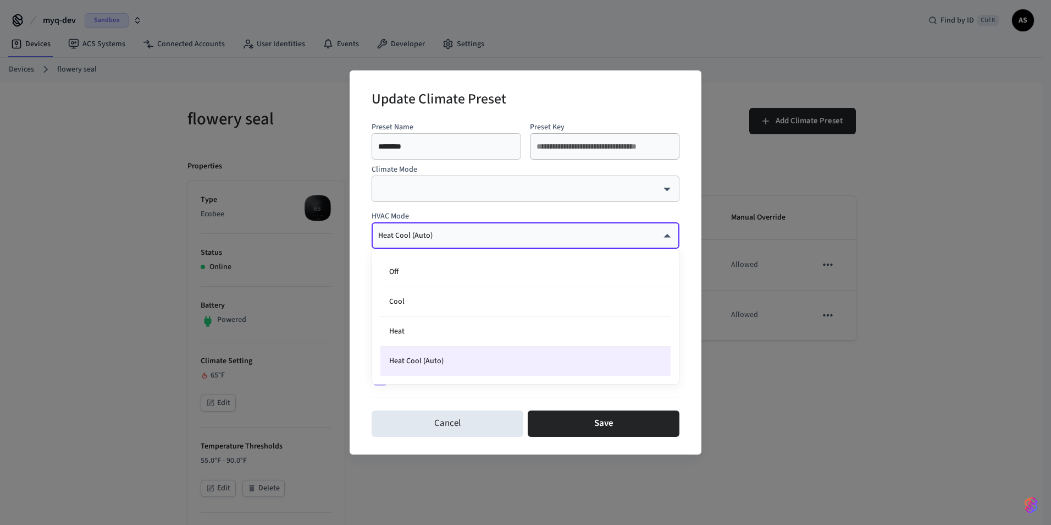
click at [650, 230] on body "myq-dev Sandbox Find by ID Ctrl K AS Devices ACS Systems Connected Accounts Use…" at bounding box center [525, 509] width 1051 height 1019
type input "**"
click at [639, 235] on div at bounding box center [525, 262] width 1051 height 525
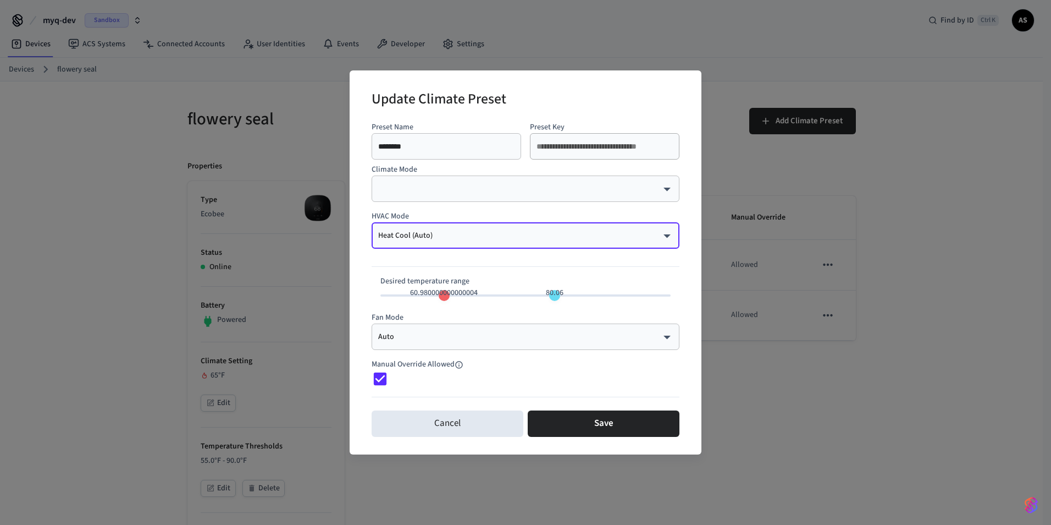
type input "**"
click at [653, 199] on div "​ ​" at bounding box center [526, 188] width 308 height 26
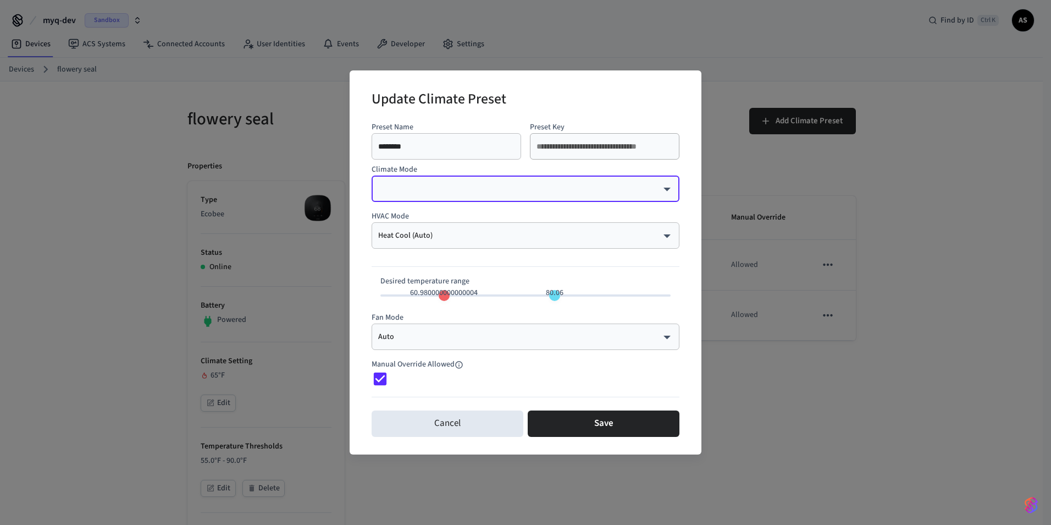
click at [656, 191] on body "myq-dev Sandbox Find by ID Ctrl K AS Devices ACS Systems Connected Accounts Use…" at bounding box center [525, 509] width 1051 height 1019
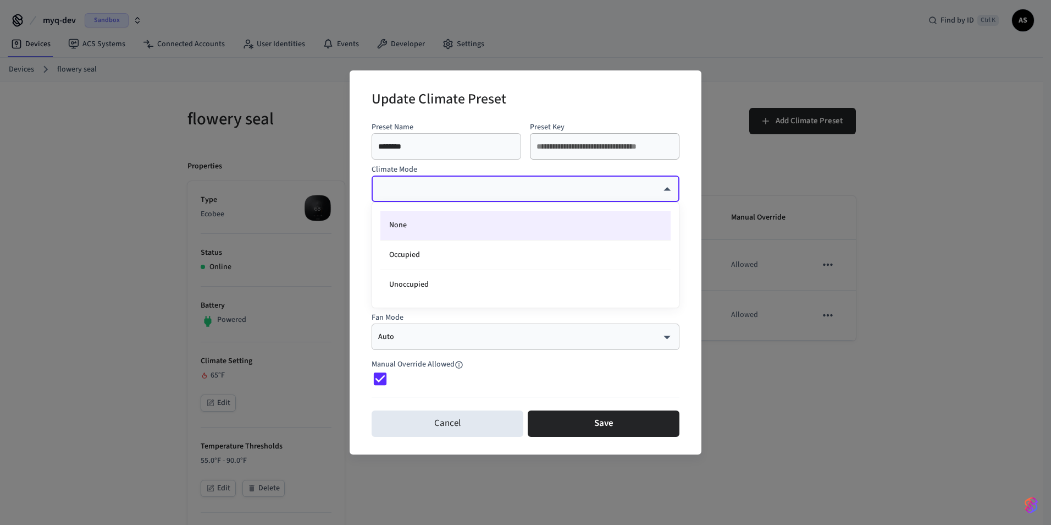
type input "**"
click at [653, 193] on div at bounding box center [525, 262] width 1051 height 525
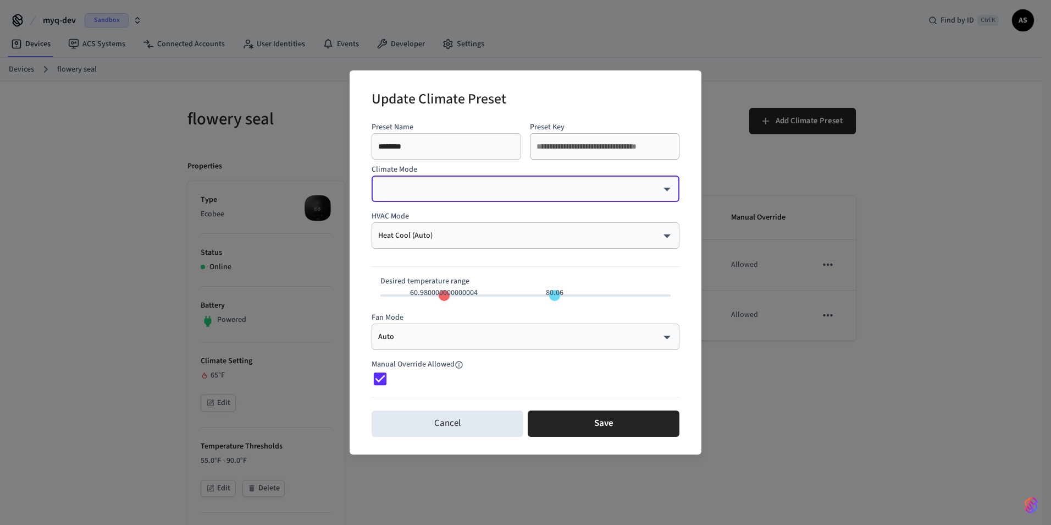
click at [549, 192] on body "myq-dev Sandbox Find by ID Ctrl K AS Devices ACS Systems Connected Accounts Use…" at bounding box center [525, 509] width 1051 height 1019
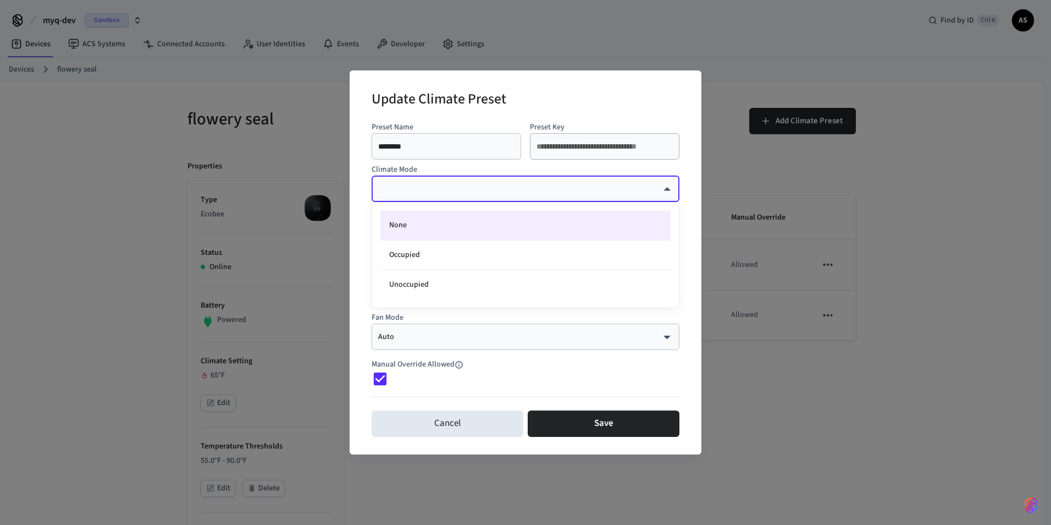
type input "**"
click at [632, 166] on div at bounding box center [525, 262] width 1051 height 525
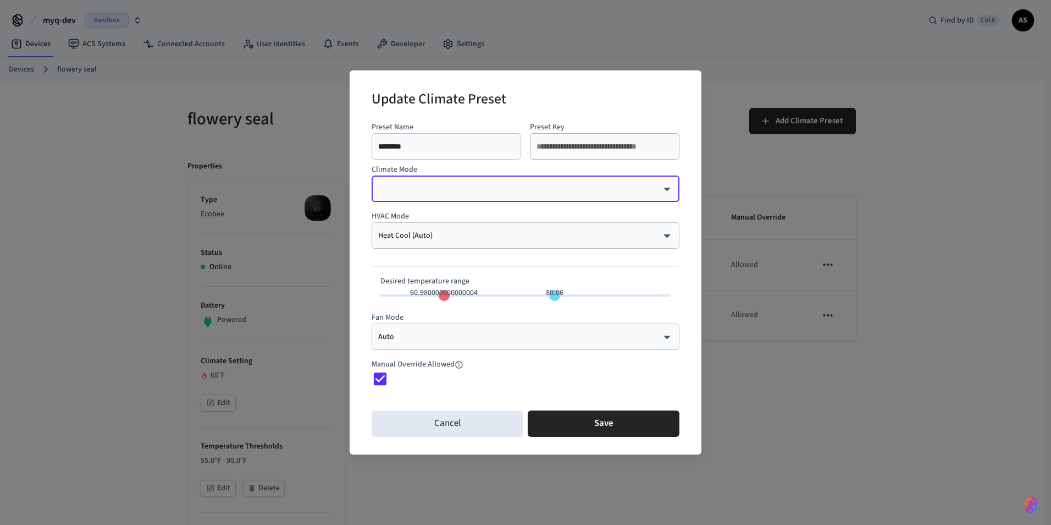
type input "**"
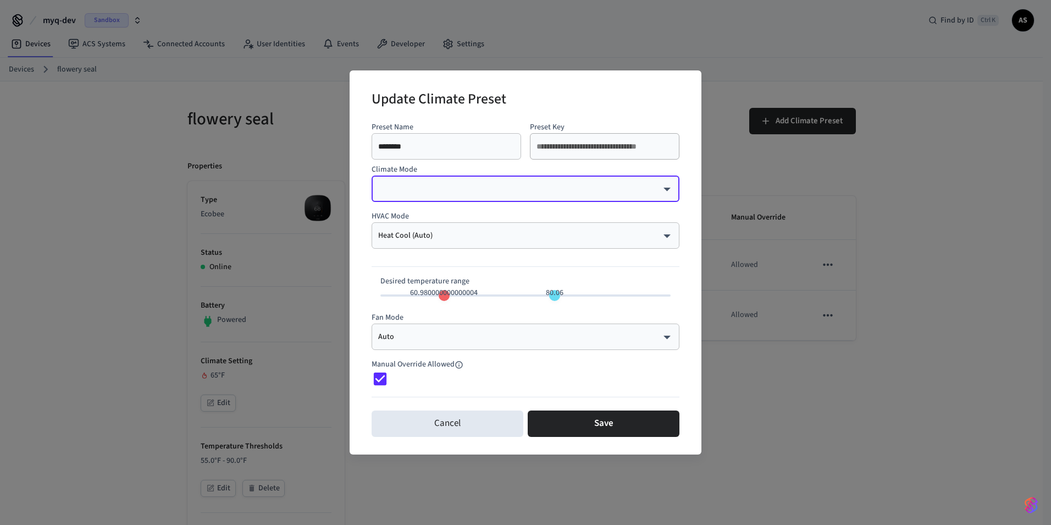
type input "**"
click at [470, 417] on button "Cancel" at bounding box center [448, 423] width 152 height 26
type input "**"
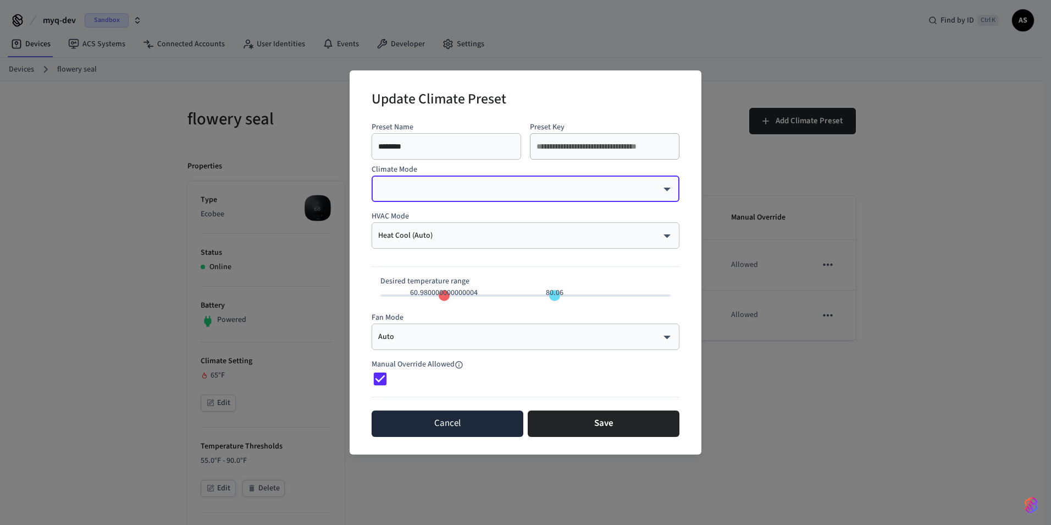
type input "**"
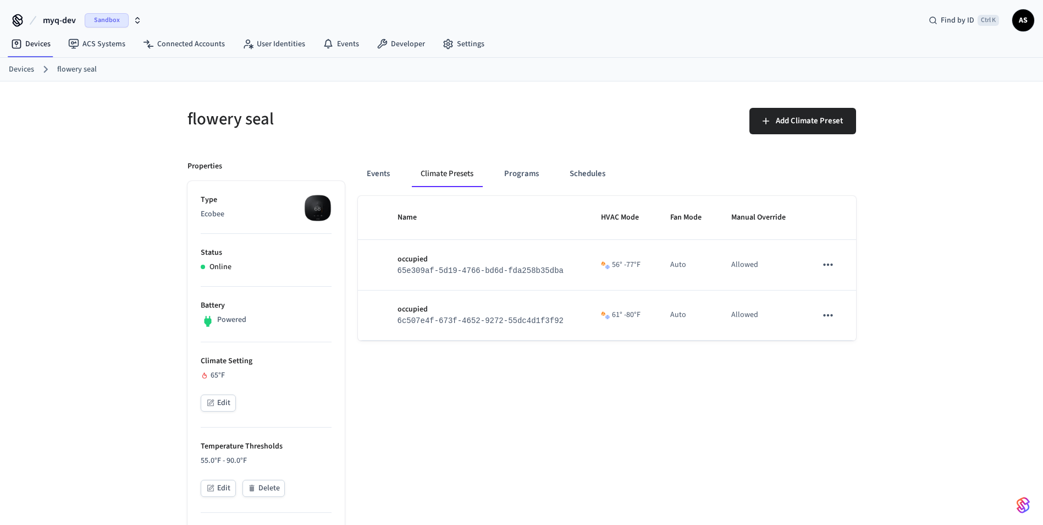
drag, startPoint x: 734, startPoint y: 360, endPoint x: 726, endPoint y: 437, distance: 77.3
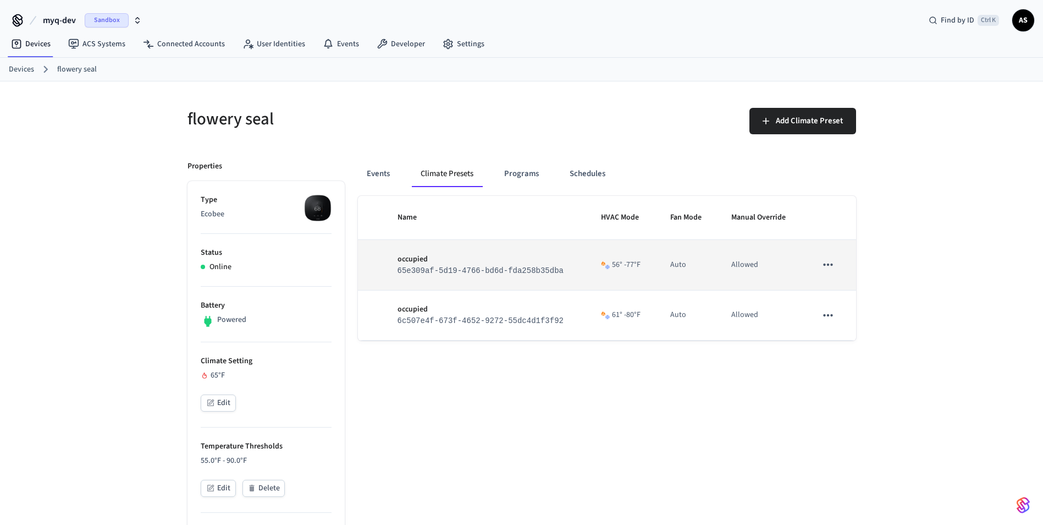
click at [834, 266] on button "sticky table" at bounding box center [828, 264] width 23 height 23
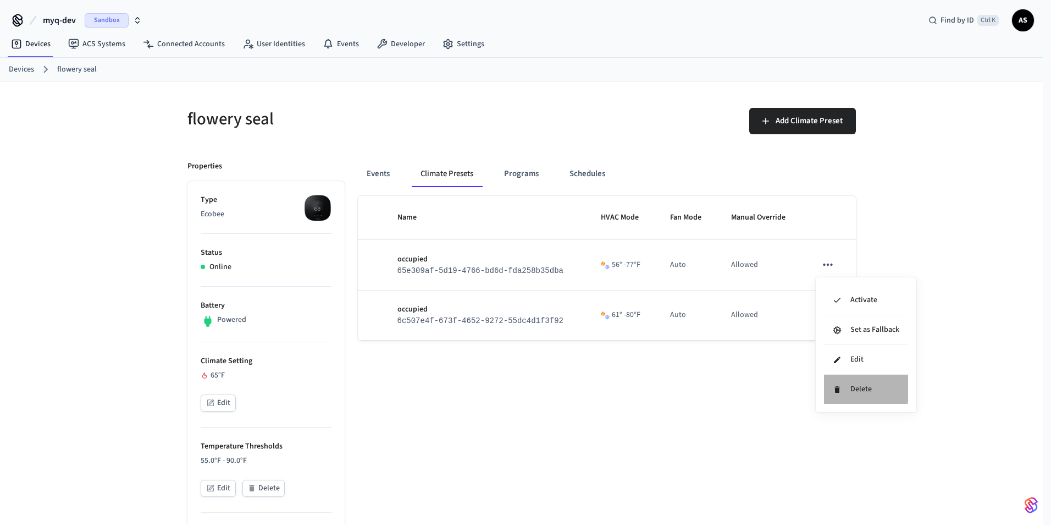
click at [848, 383] on li "Delete" at bounding box center [866, 388] width 84 height 29
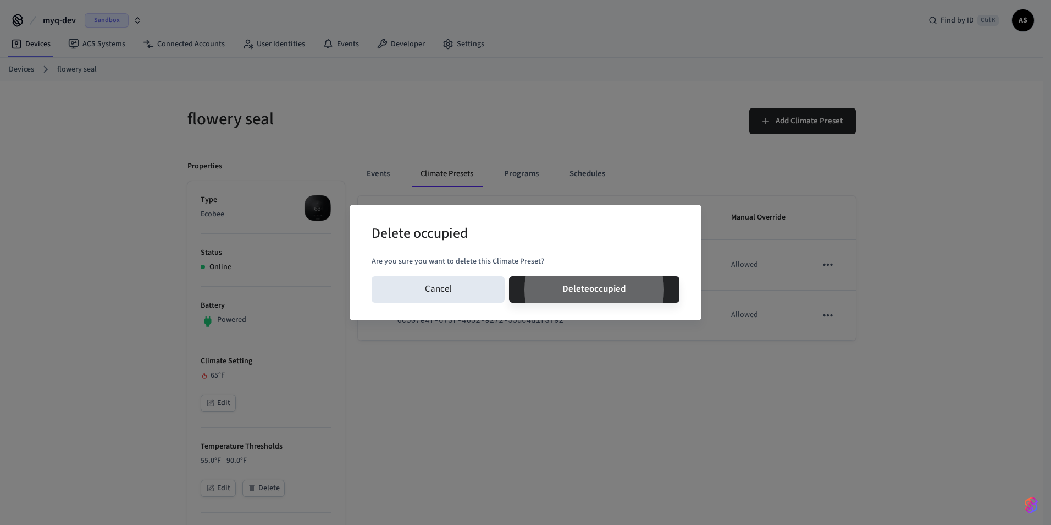
click at [509, 276] on button "Delete occupied" at bounding box center [594, 289] width 170 height 26
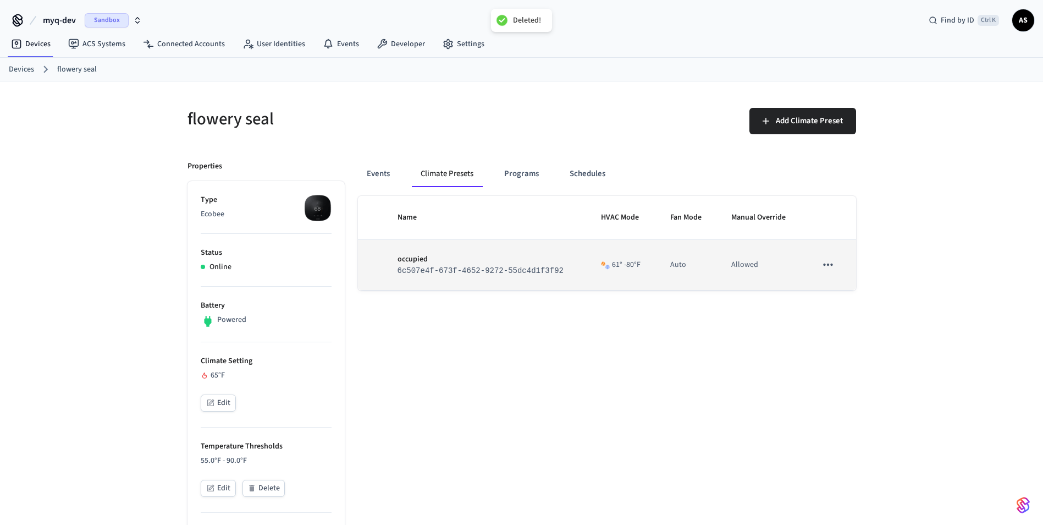
click at [829, 268] on icon "sticky table" at bounding box center [828, 264] width 14 height 14
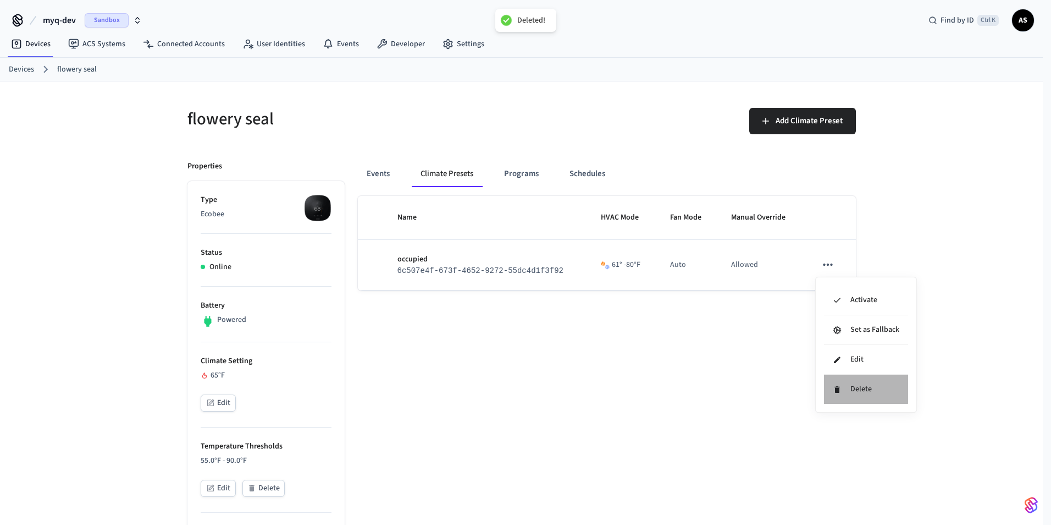
click at [841, 382] on li "Delete" at bounding box center [866, 388] width 84 height 29
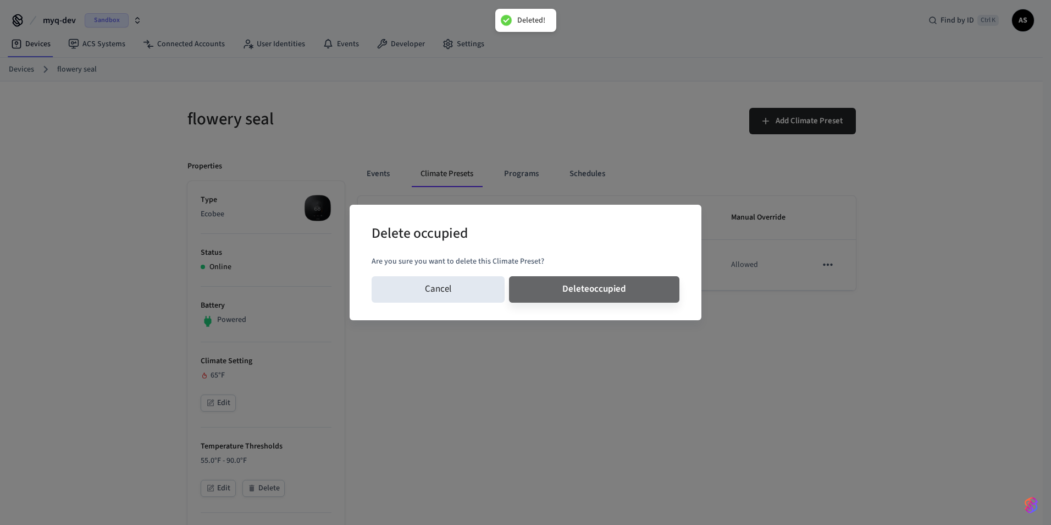
click at [509, 276] on button "Delete occupied" at bounding box center [594, 289] width 170 height 26
